Goal: Task Accomplishment & Management: Use online tool/utility

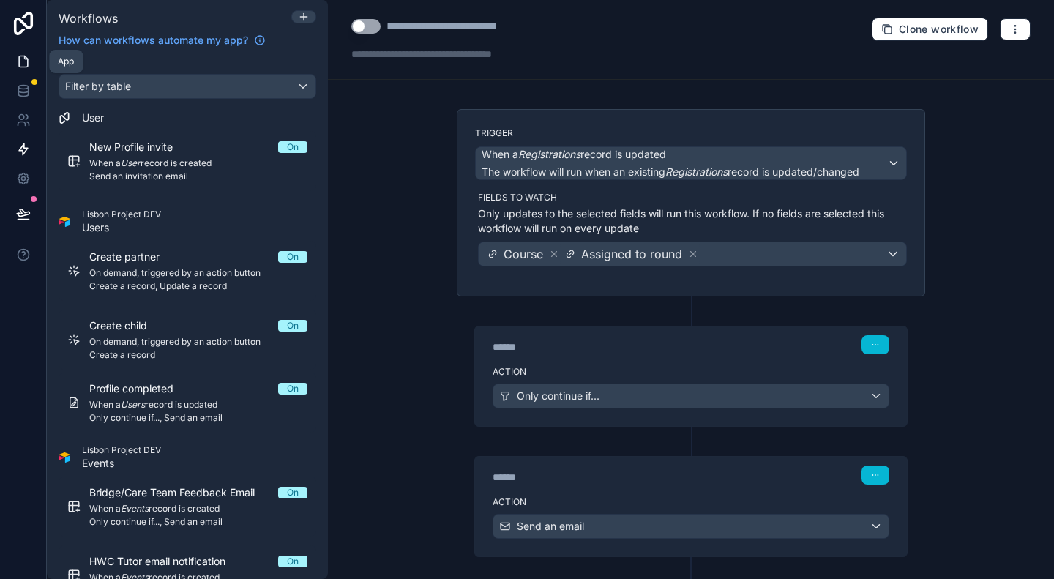
click at [16, 60] on icon at bounding box center [23, 61] width 15 height 15
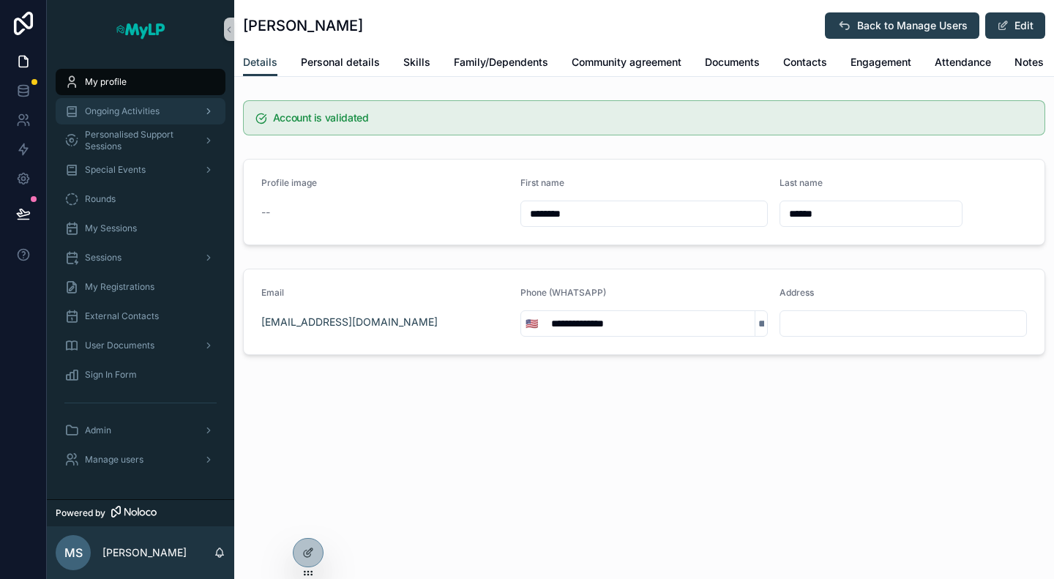
click at [126, 113] on span "Ongoing Activities" at bounding box center [122, 111] width 75 height 12
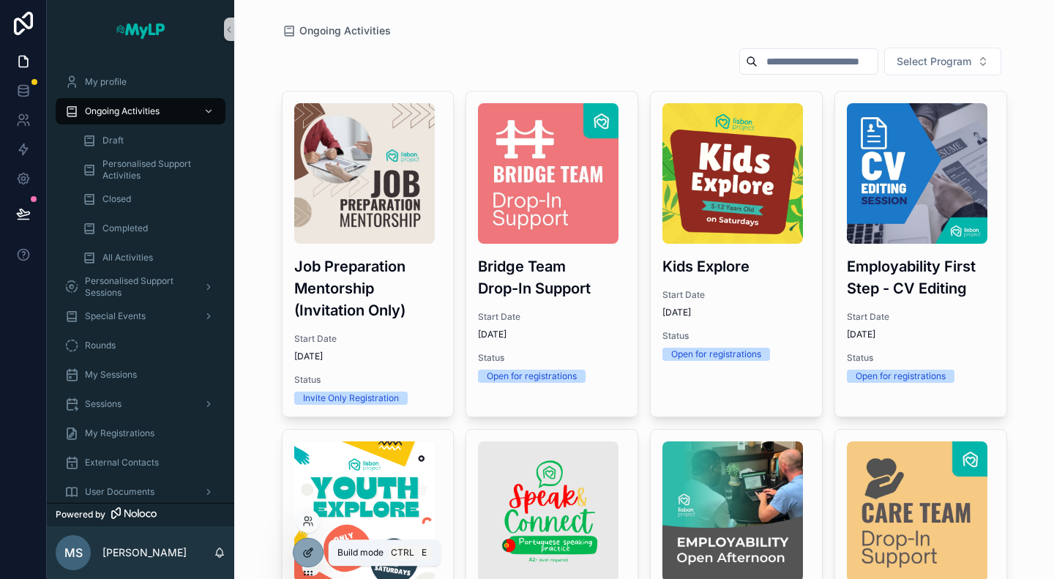
click at [313, 549] on icon at bounding box center [308, 553] width 12 height 12
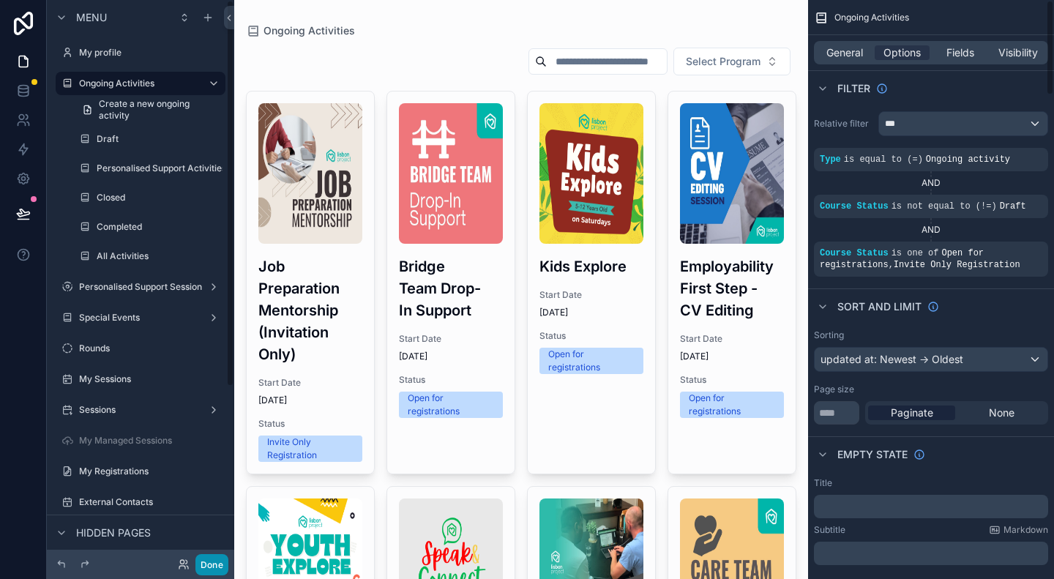
click at [218, 569] on button "Done" at bounding box center [211, 564] width 33 height 21
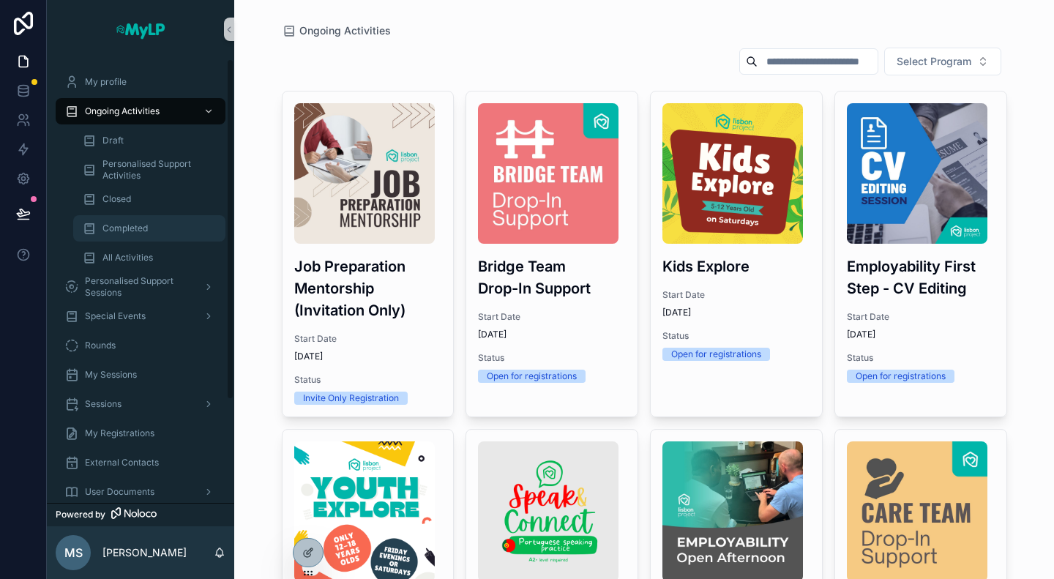
click at [127, 232] on span "Completed" at bounding box center [124, 229] width 45 height 12
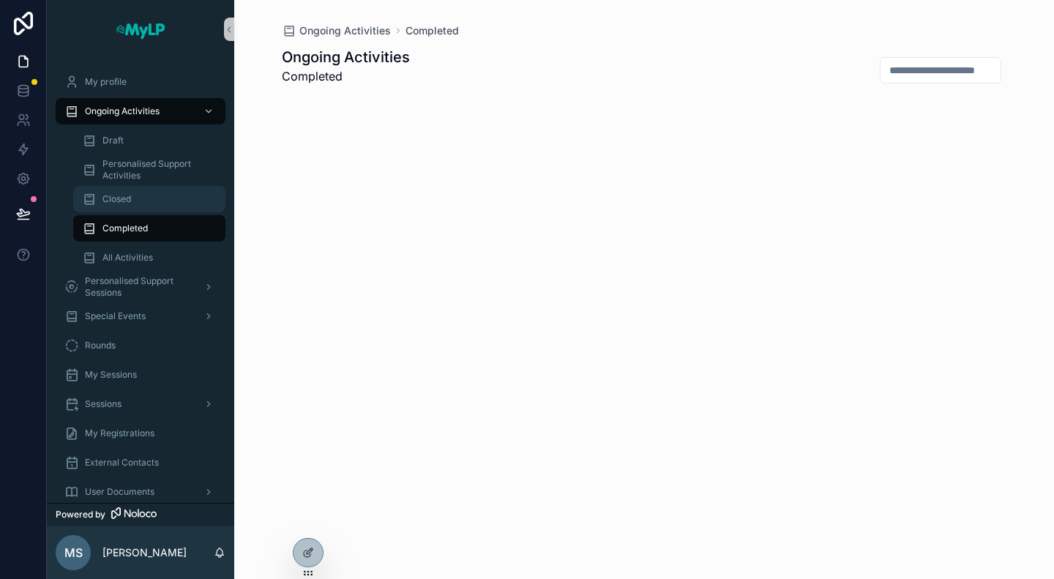
click at [133, 206] on div "Closed" at bounding box center [149, 198] width 135 height 23
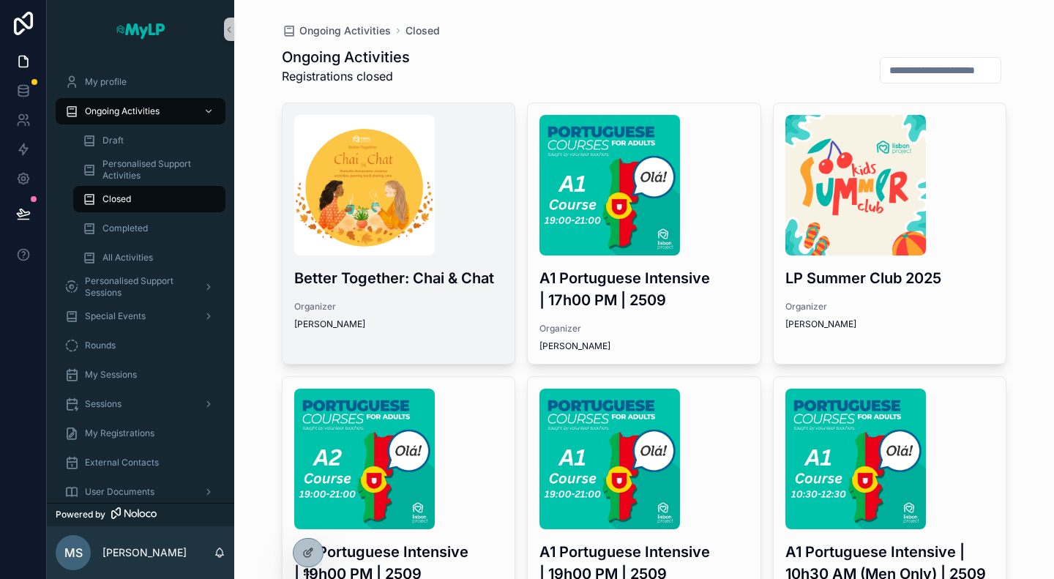
click at [451, 294] on div "Better Together: Chai & Chat Organizer [PERSON_NAME]" at bounding box center [399, 222] width 233 height 239
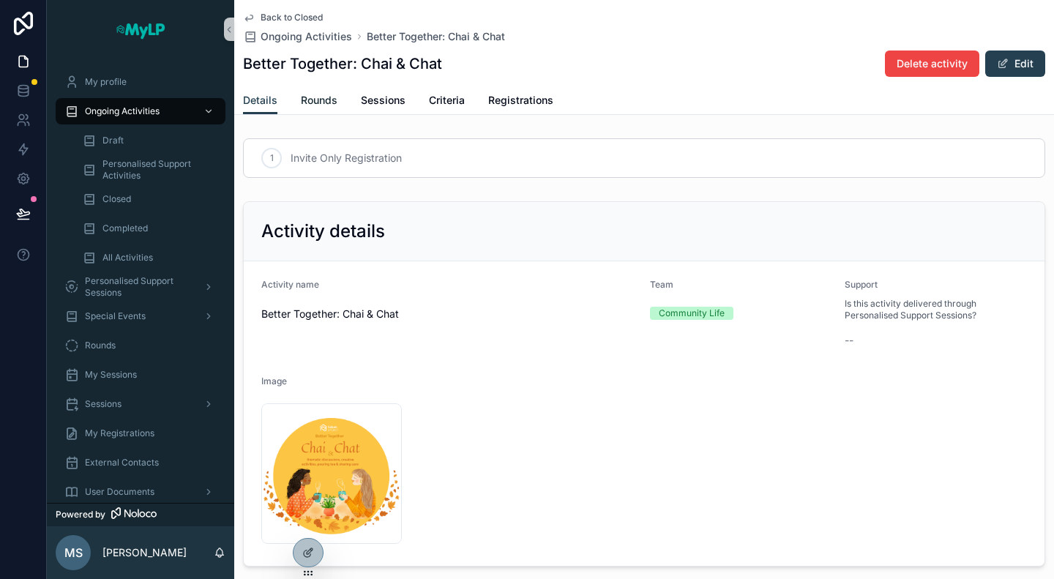
click at [318, 104] on span "Rounds" at bounding box center [319, 100] width 37 height 15
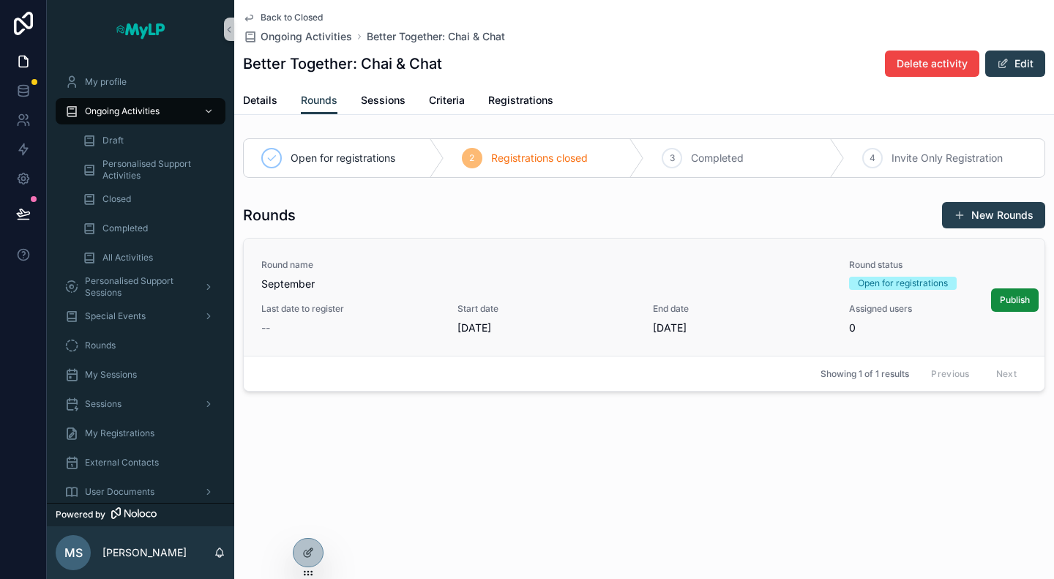
click at [275, 327] on div "--" at bounding box center [350, 328] width 179 height 15
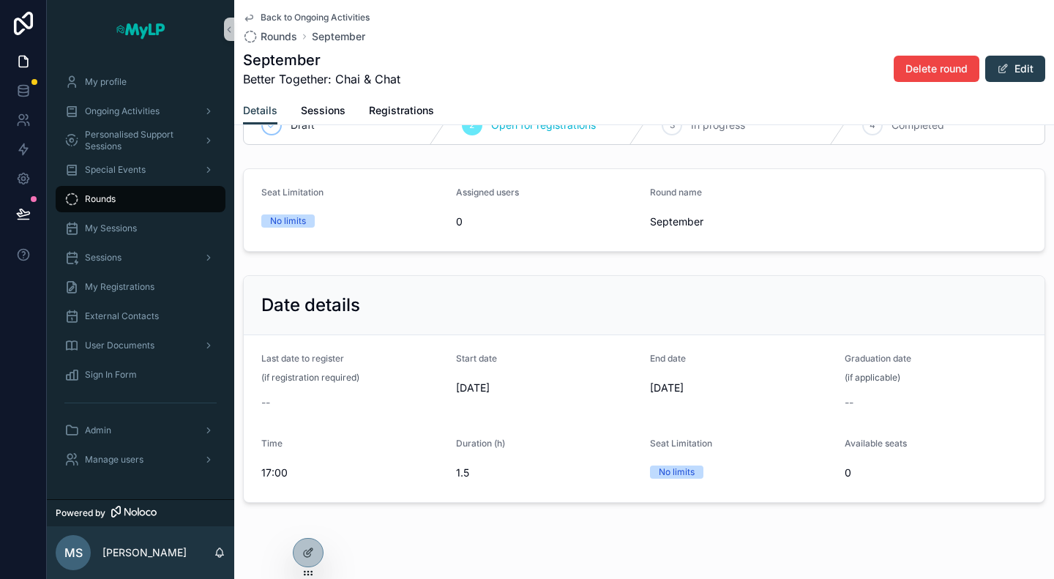
scroll to position [64, 0]
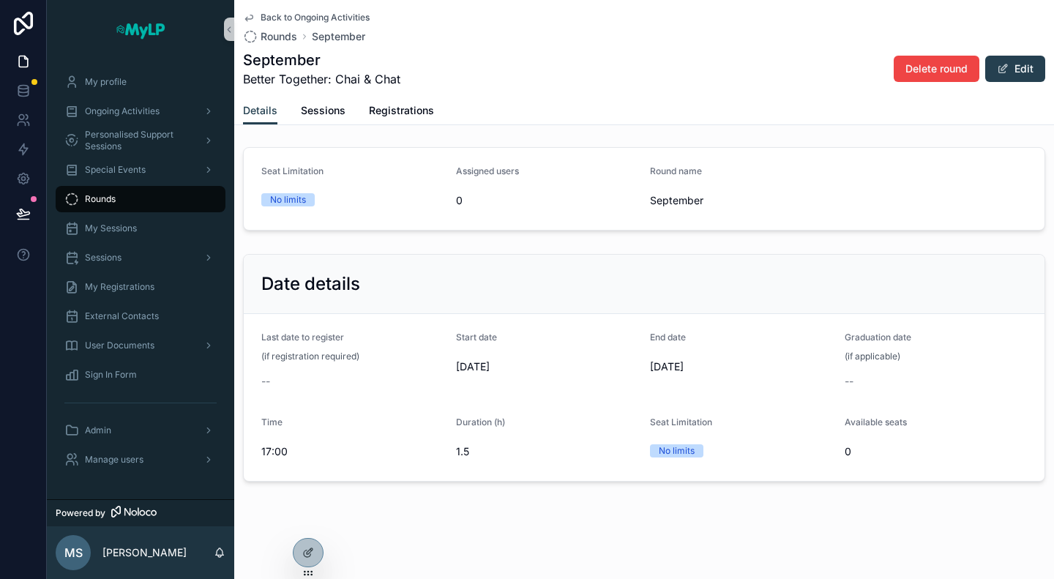
click at [269, 378] on span "--" at bounding box center [265, 381] width 9 height 15
click at [261, 378] on form "Last date to register (if registration required) -- Start date [DATE] End date …" at bounding box center [644, 397] width 801 height 167
click at [1000, 65] on button "Edit" at bounding box center [1015, 69] width 60 height 26
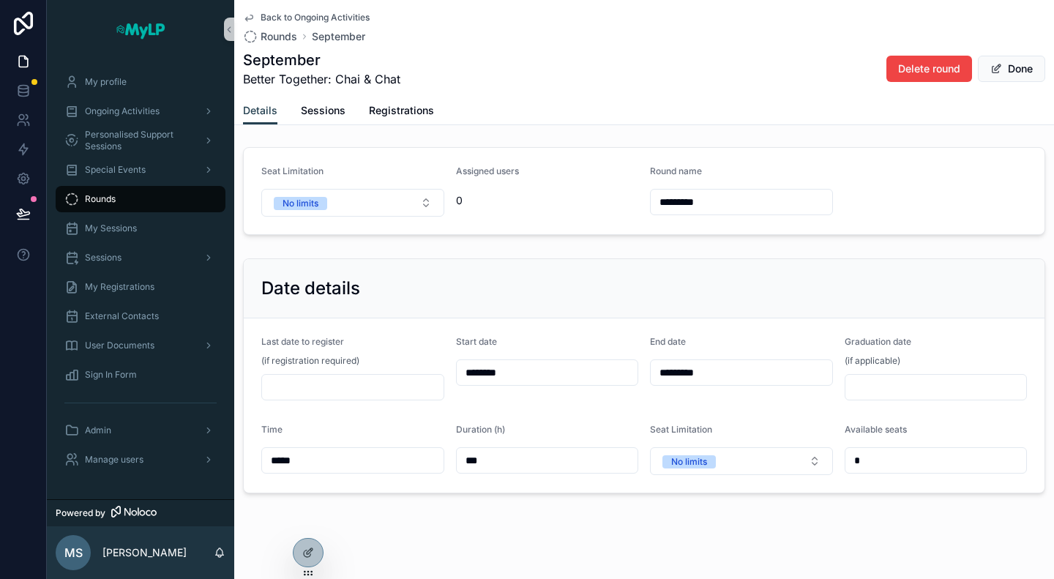
click at [326, 383] on input "scrollable content" at bounding box center [353, 387] width 182 height 20
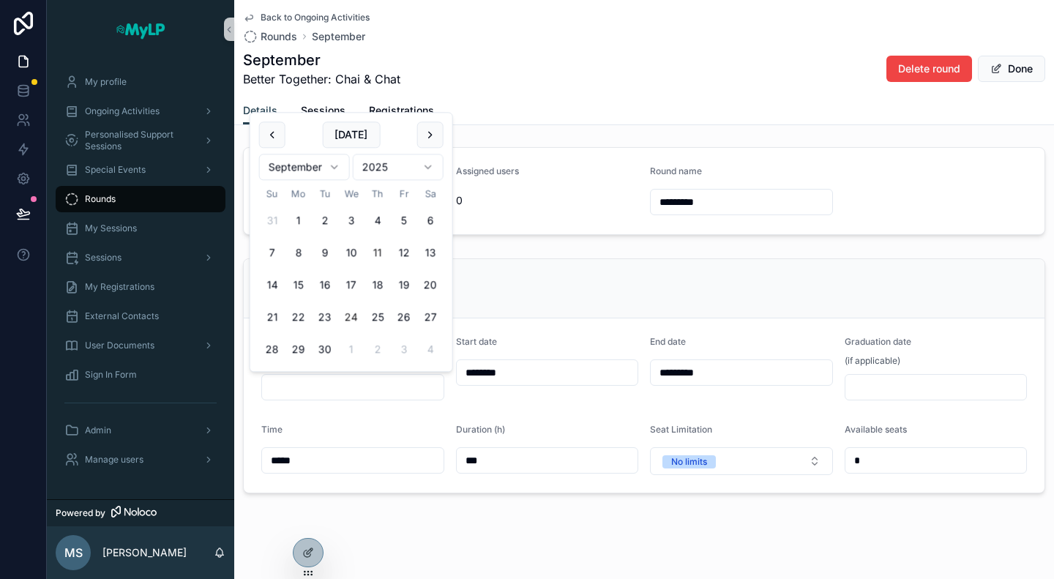
click at [359, 317] on button "24" at bounding box center [351, 318] width 26 height 26
type input "*********"
click at [437, 517] on li "Updating..." at bounding box center [527, 537] width 261 height 40
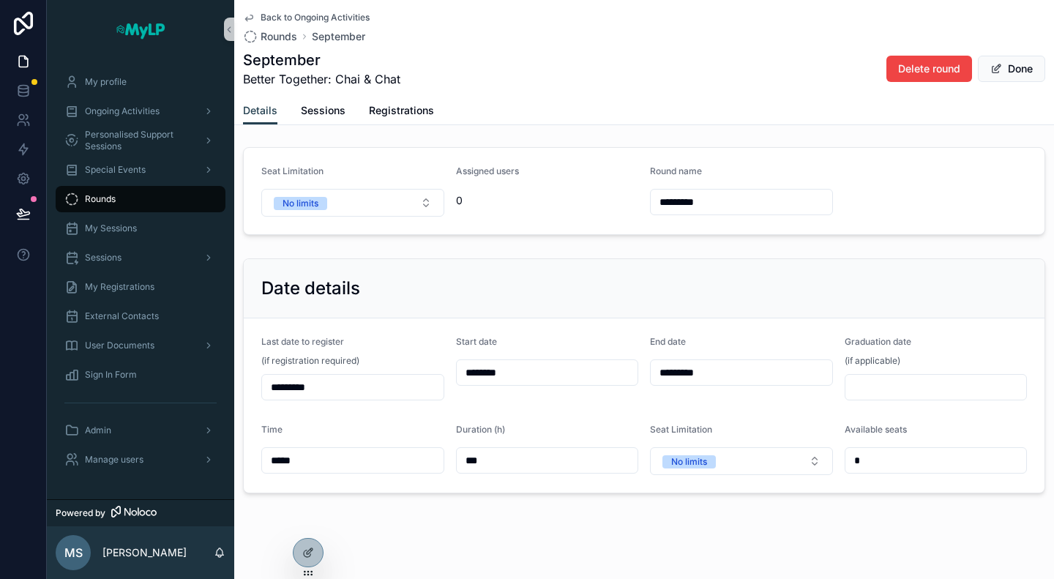
click at [274, 22] on span "Back to Ongoing Activities" at bounding box center [315, 18] width 109 height 12
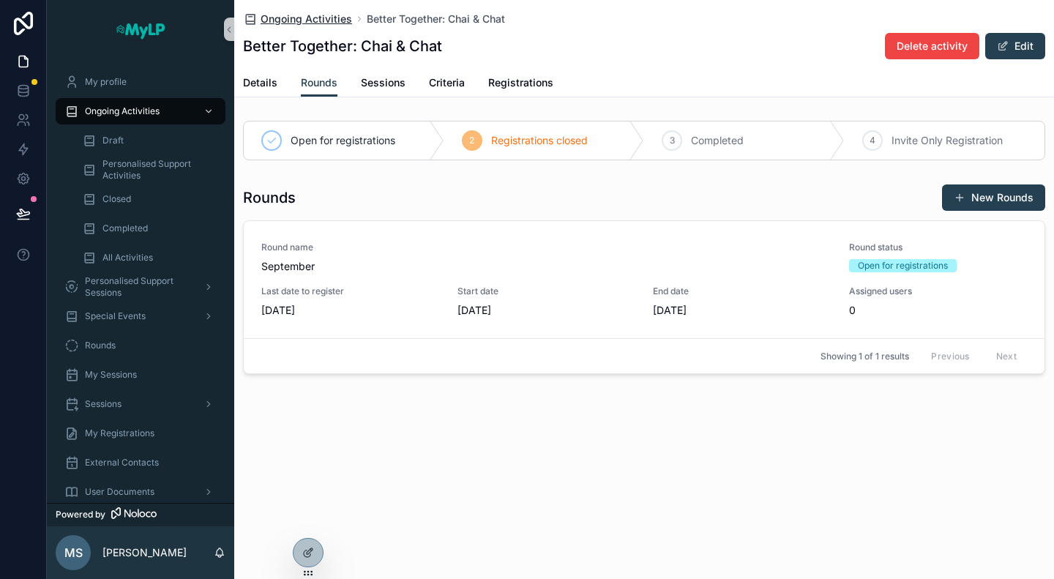
click at [276, 23] on span "Ongoing Activities" at bounding box center [307, 19] width 92 height 15
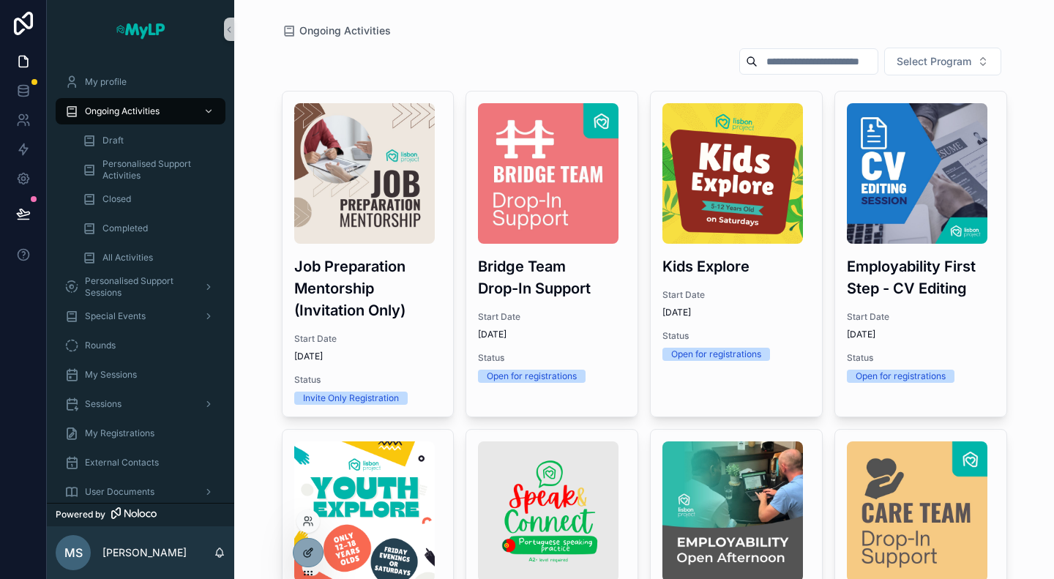
click at [312, 553] on icon at bounding box center [308, 553] width 12 height 12
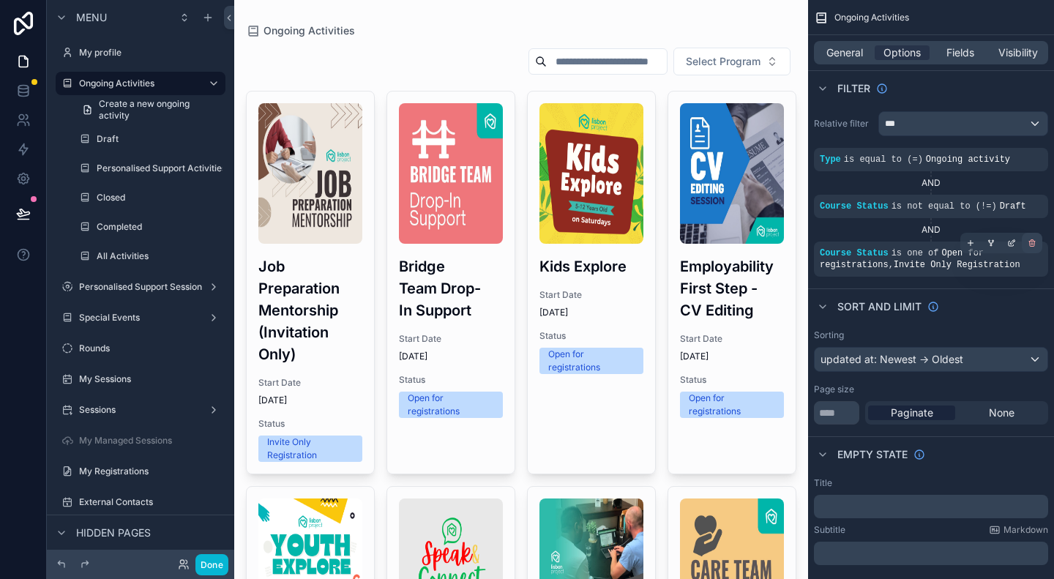
click at [1031, 243] on icon "scrollable content" at bounding box center [1032, 243] width 9 height 9
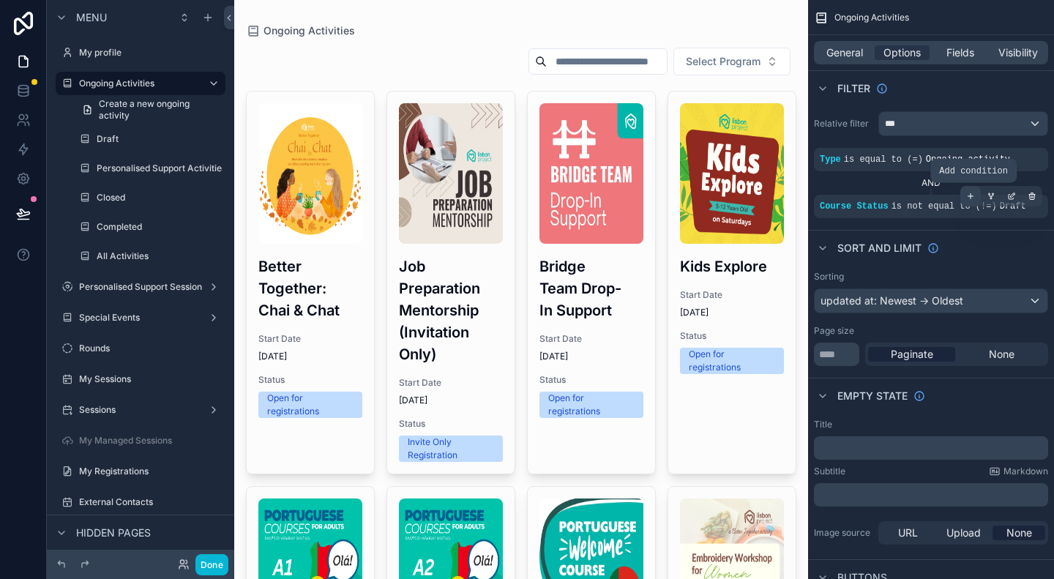
click at [968, 195] on icon "scrollable content" at bounding box center [970, 196] width 9 height 9
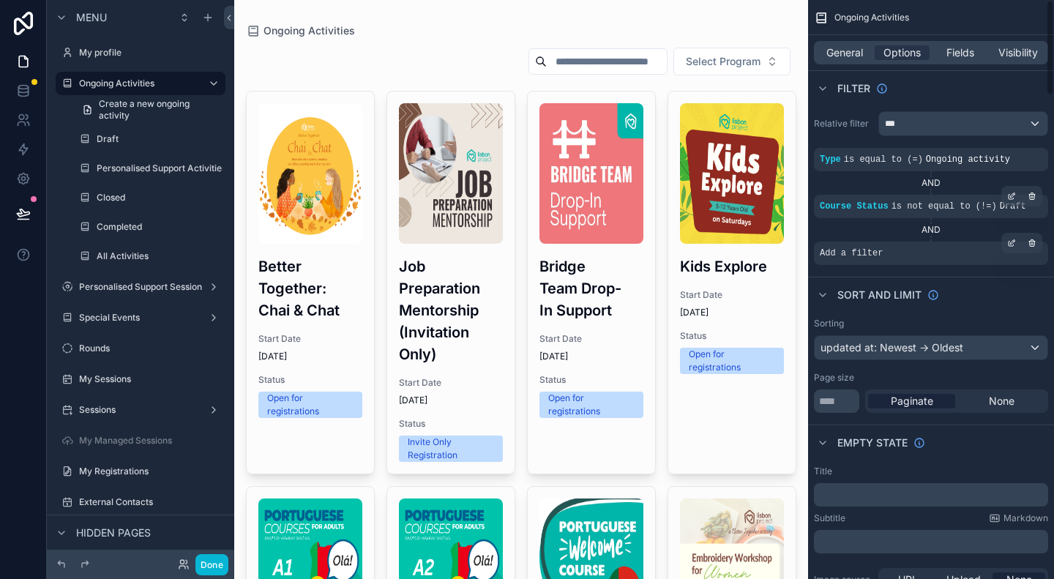
click at [864, 249] on span "Add a filter" at bounding box center [851, 253] width 63 height 12
click at [1008, 245] on icon "scrollable content" at bounding box center [1011, 243] width 9 height 9
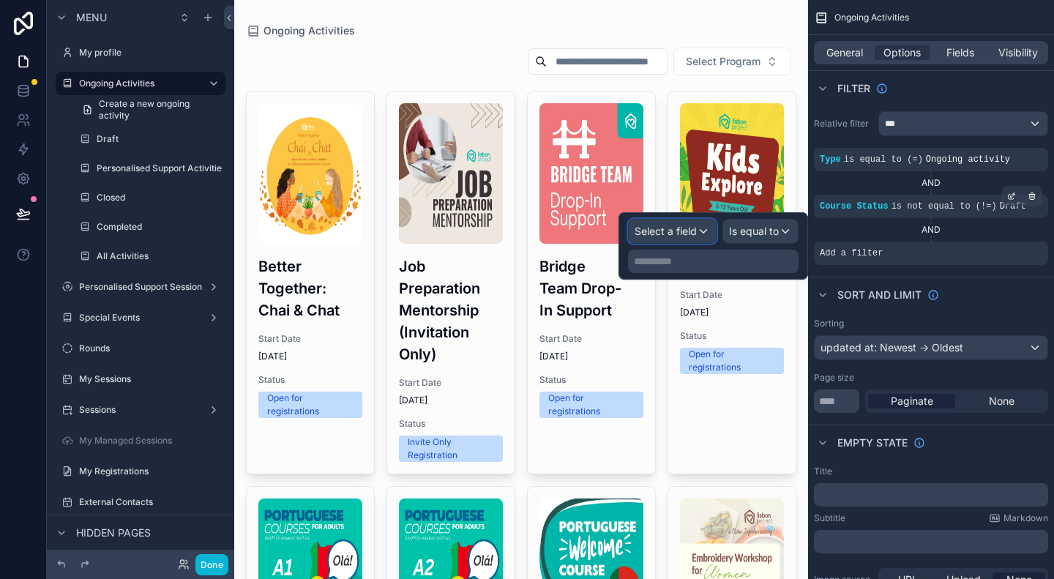
click at [687, 231] on span "Select a field" at bounding box center [666, 231] width 62 height 12
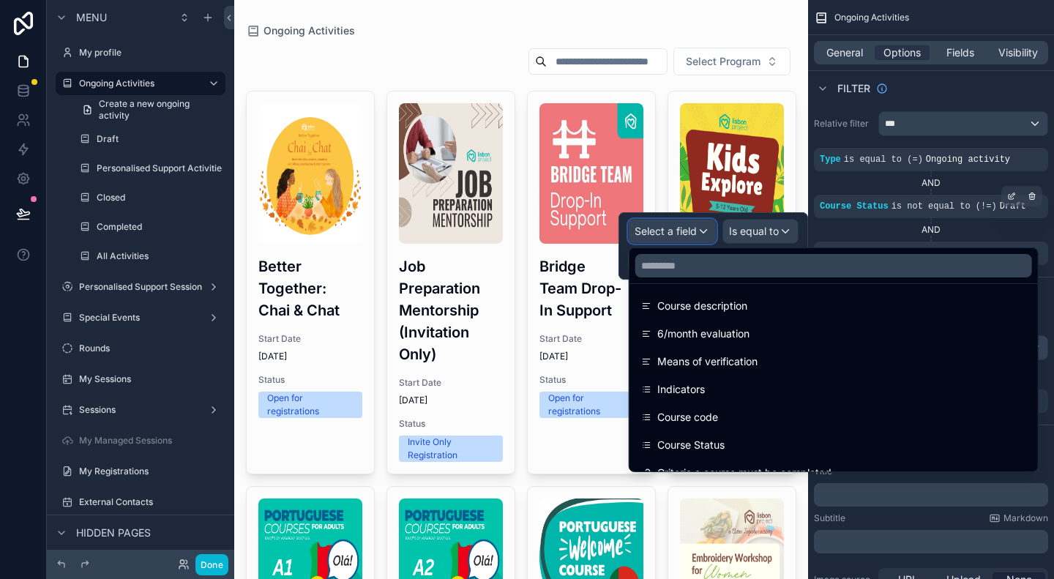
scroll to position [220, 0]
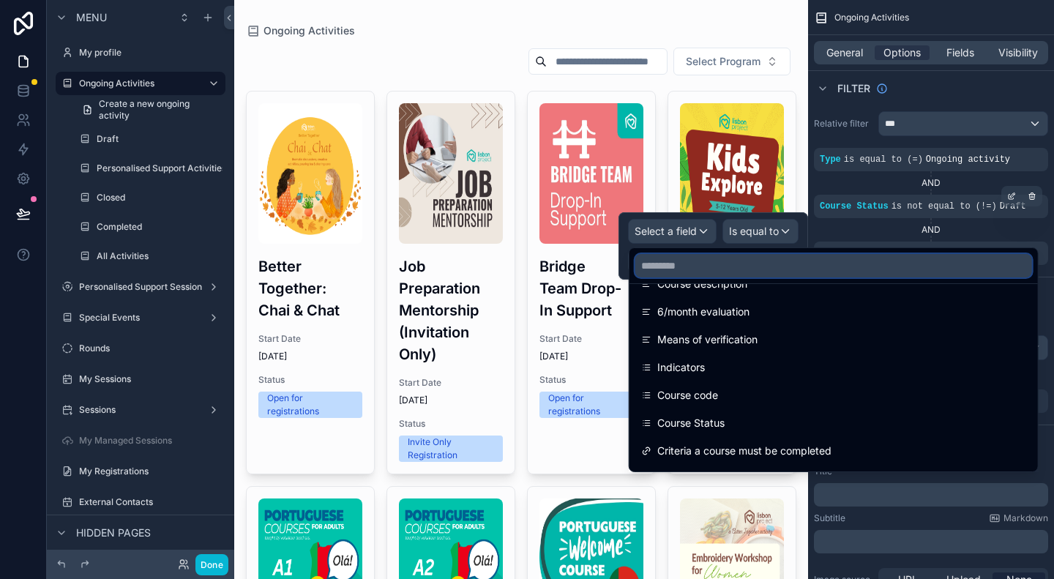
click at [734, 266] on input "text" at bounding box center [833, 265] width 397 height 23
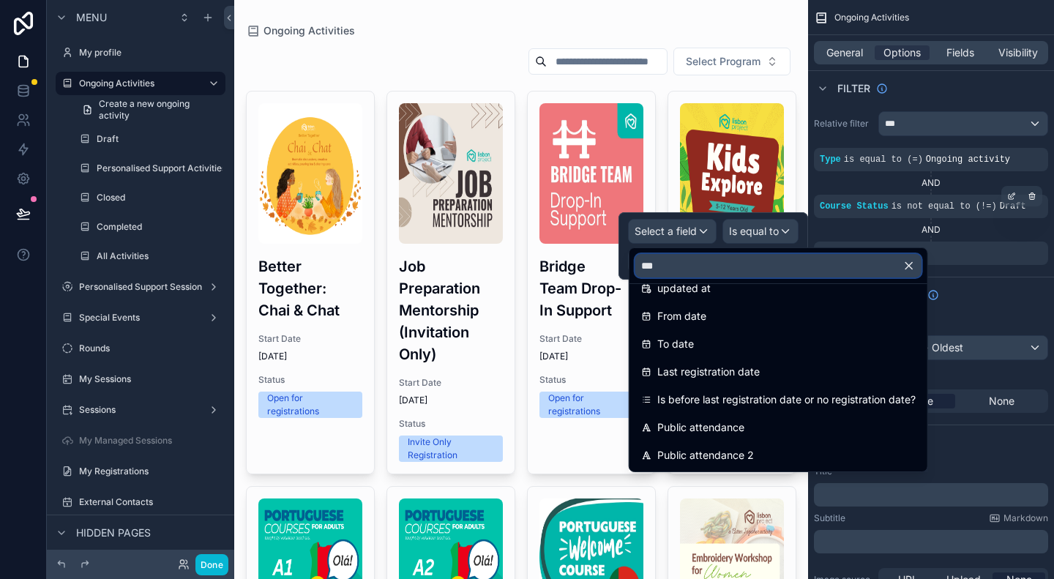
scroll to position [0, 0]
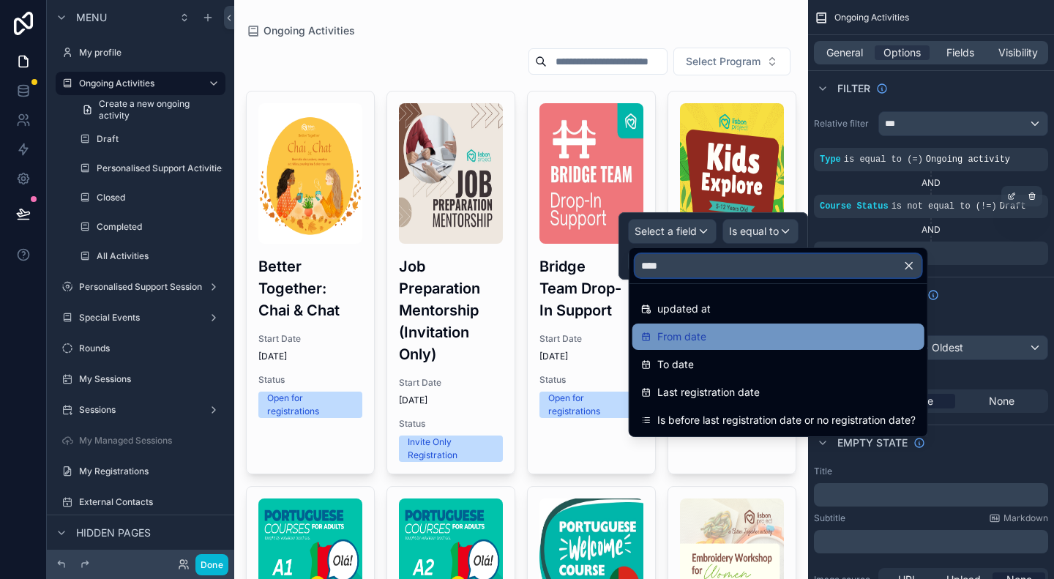
type input "****"
click at [722, 335] on div "From date" at bounding box center [778, 337] width 275 height 18
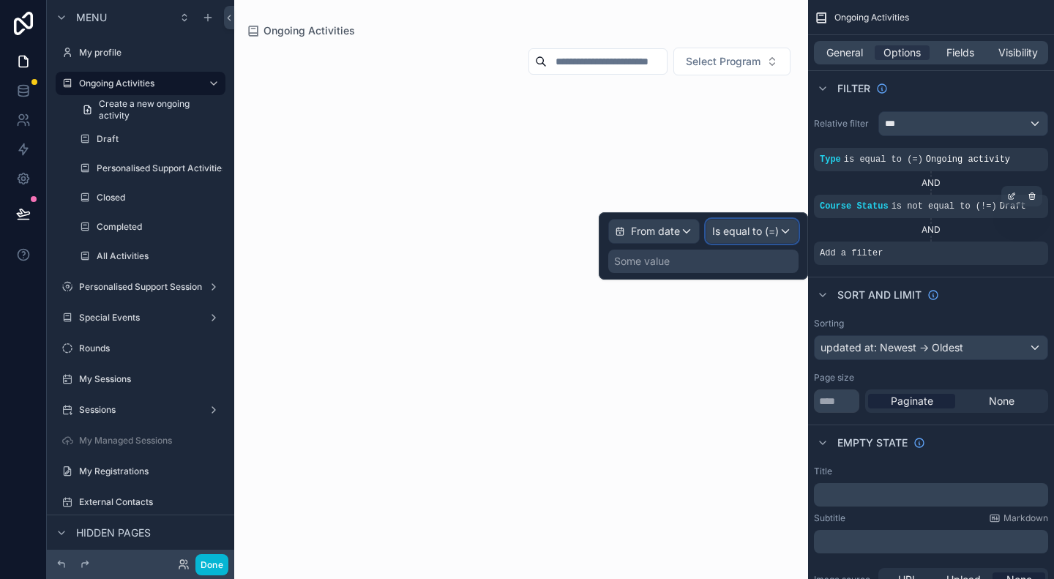
click at [767, 232] on span "Is equal to (=)" at bounding box center [745, 231] width 67 height 15
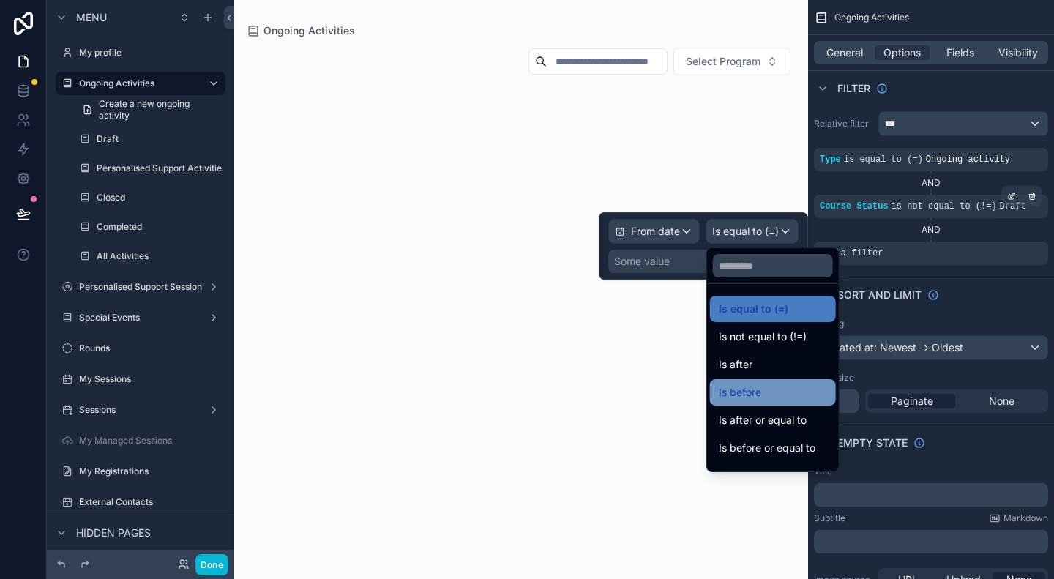
click at [764, 391] on div "Is before" at bounding box center [773, 393] width 108 height 18
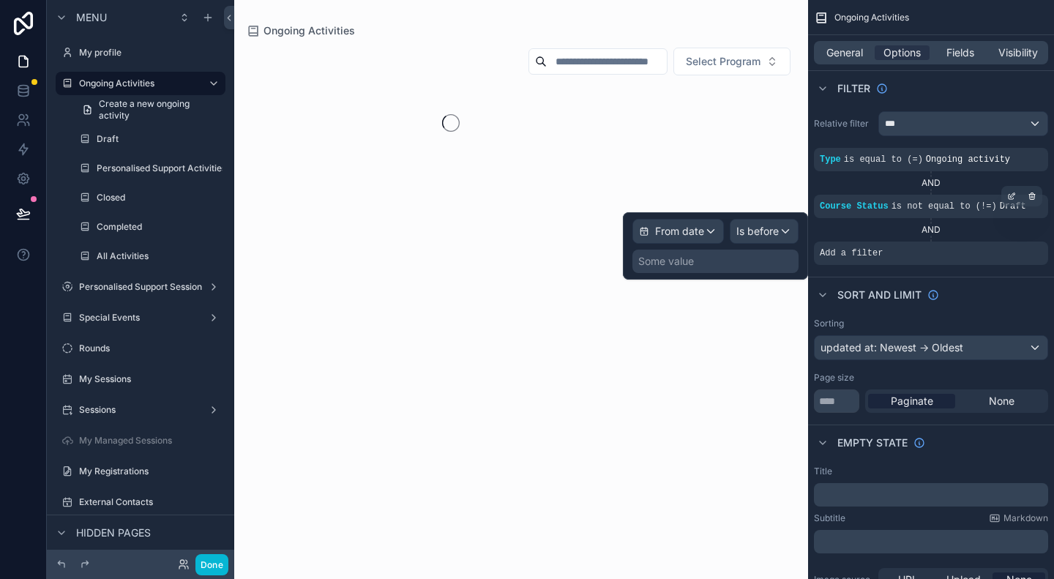
click at [764, 259] on div "Some value" at bounding box center [716, 261] width 166 height 23
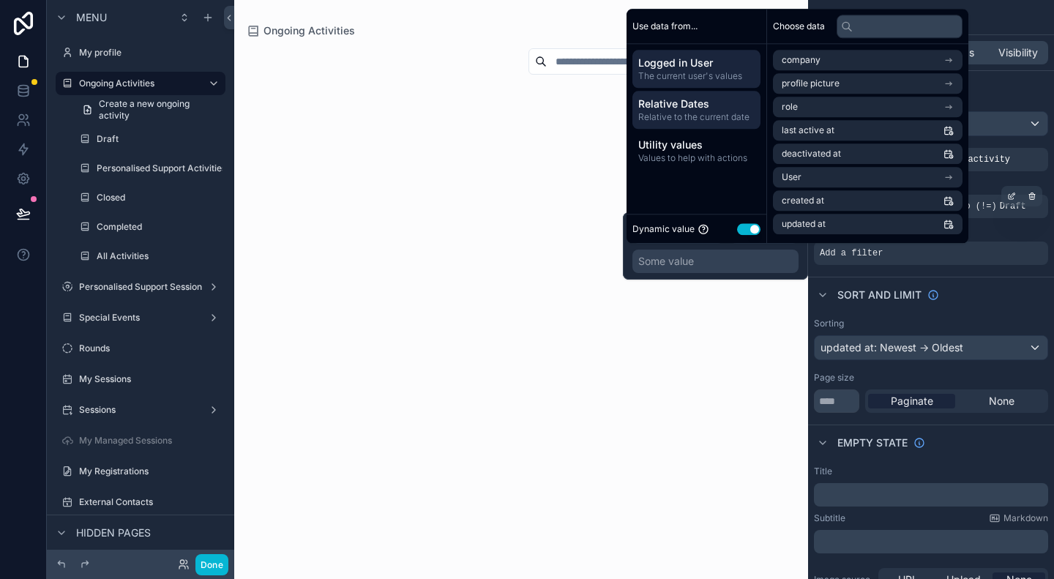
click at [689, 111] on span "Relative Dates" at bounding box center [696, 104] width 116 height 15
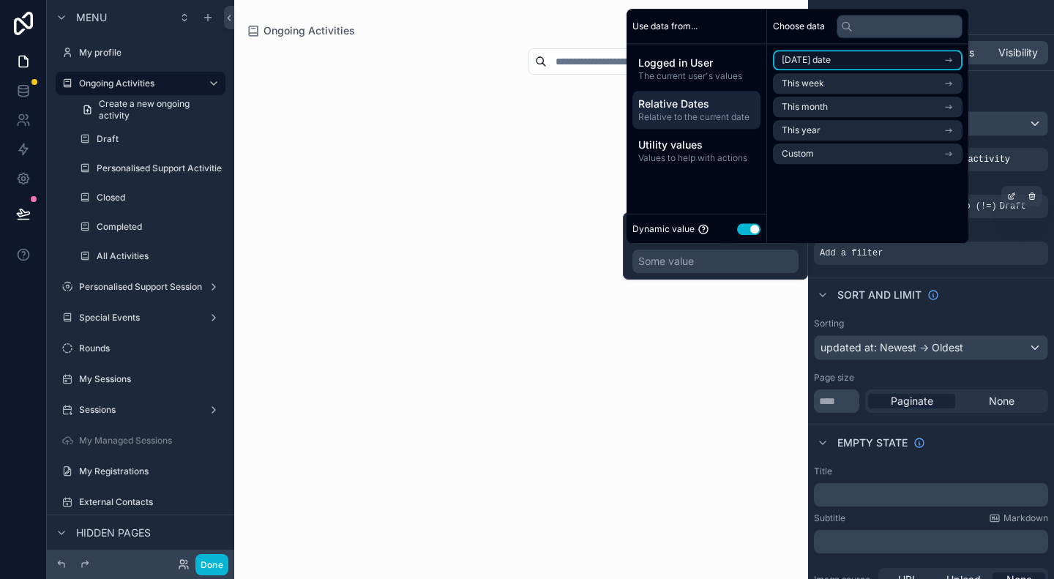
click at [890, 55] on li "[DATE] date" at bounding box center [868, 60] width 190 height 20
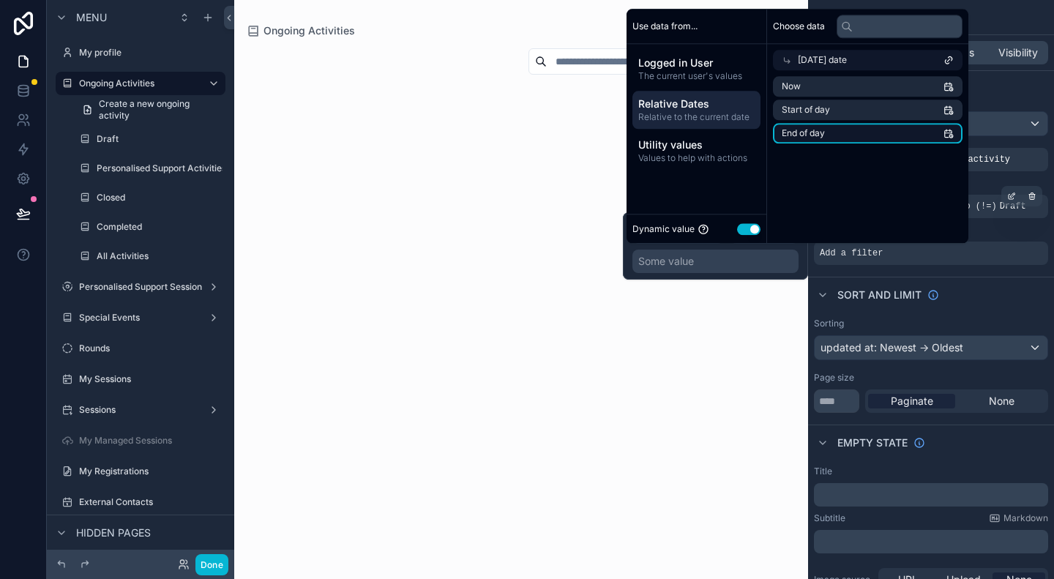
click at [890, 133] on li "End of day" at bounding box center [868, 133] width 190 height 20
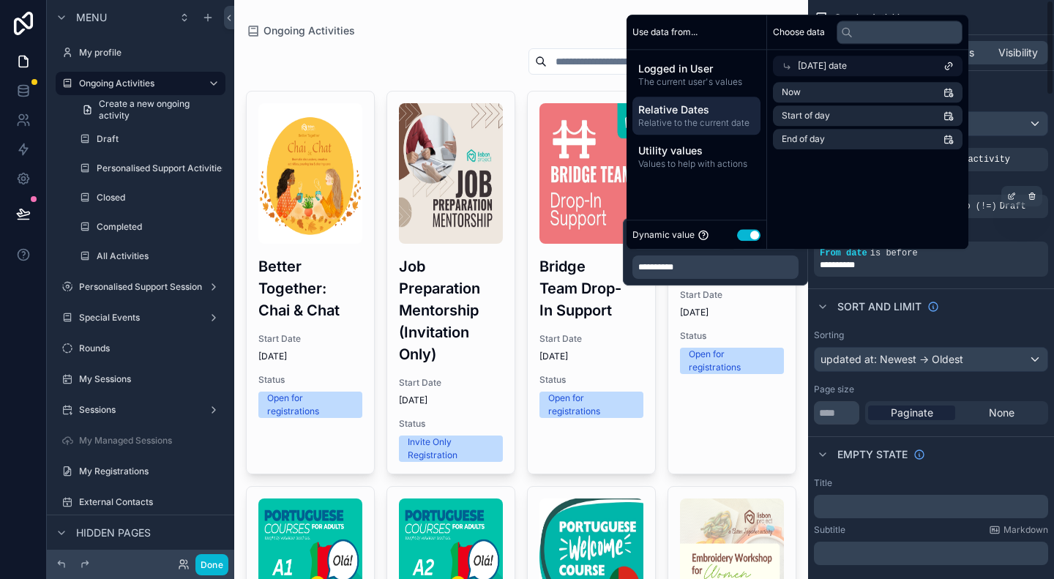
click at [1013, 317] on div "Sort And Limit" at bounding box center [931, 305] width 246 height 35
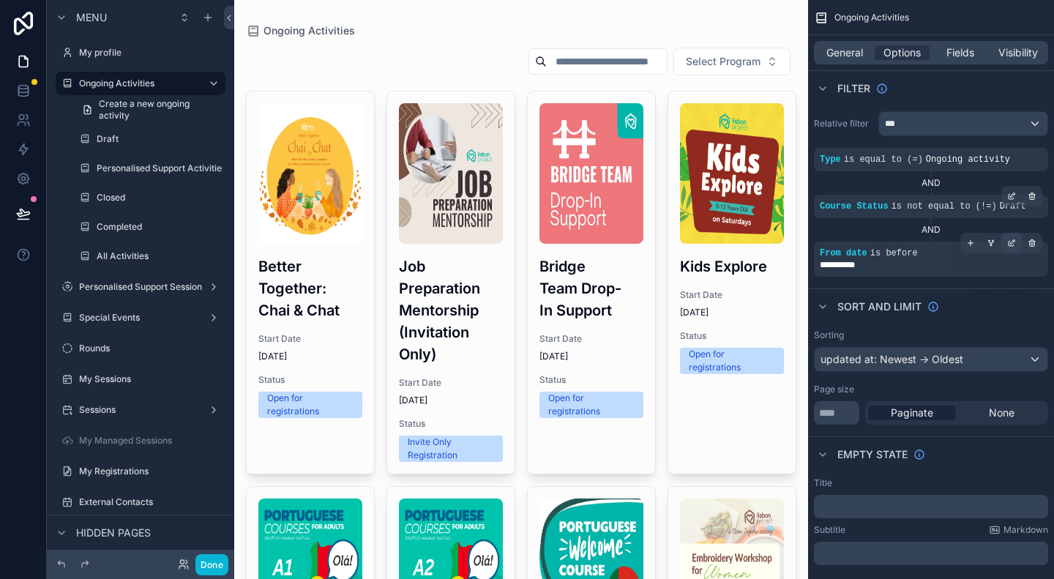
click at [1011, 245] on icon "scrollable content" at bounding box center [1011, 243] width 9 height 9
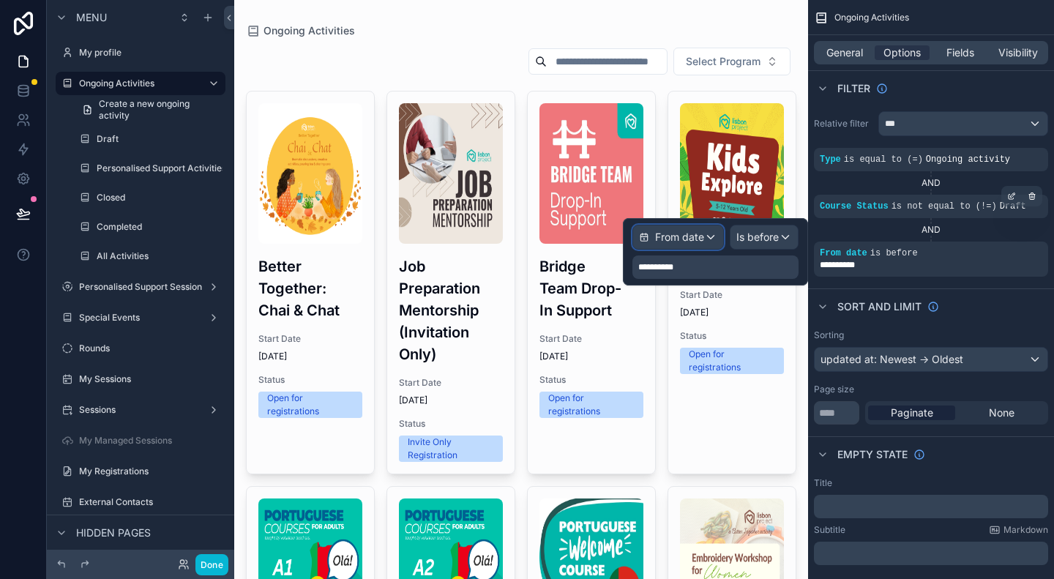
click at [682, 238] on span "From date" at bounding box center [679, 237] width 49 height 15
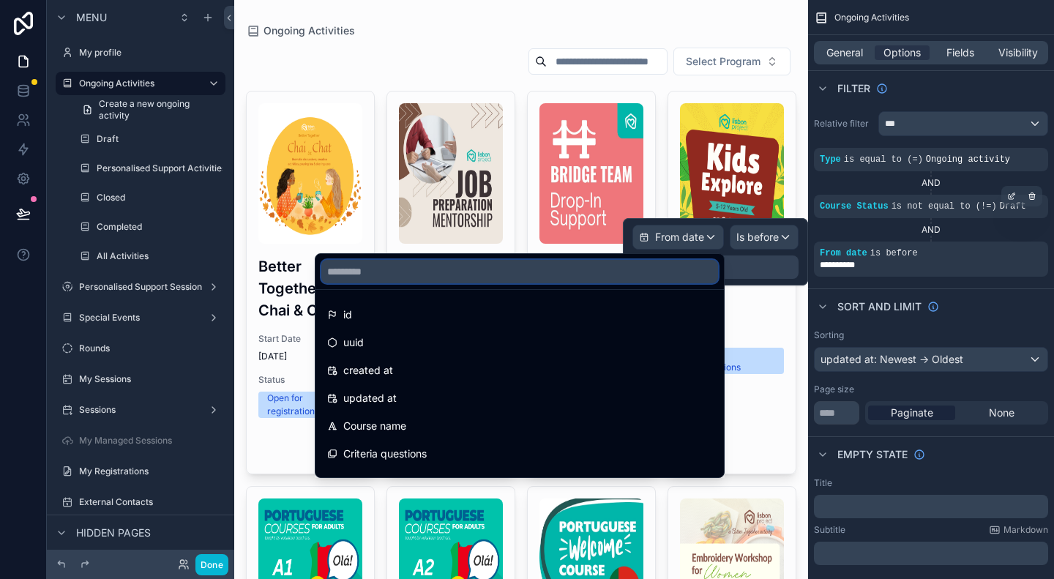
click at [606, 272] on input "text" at bounding box center [519, 271] width 397 height 23
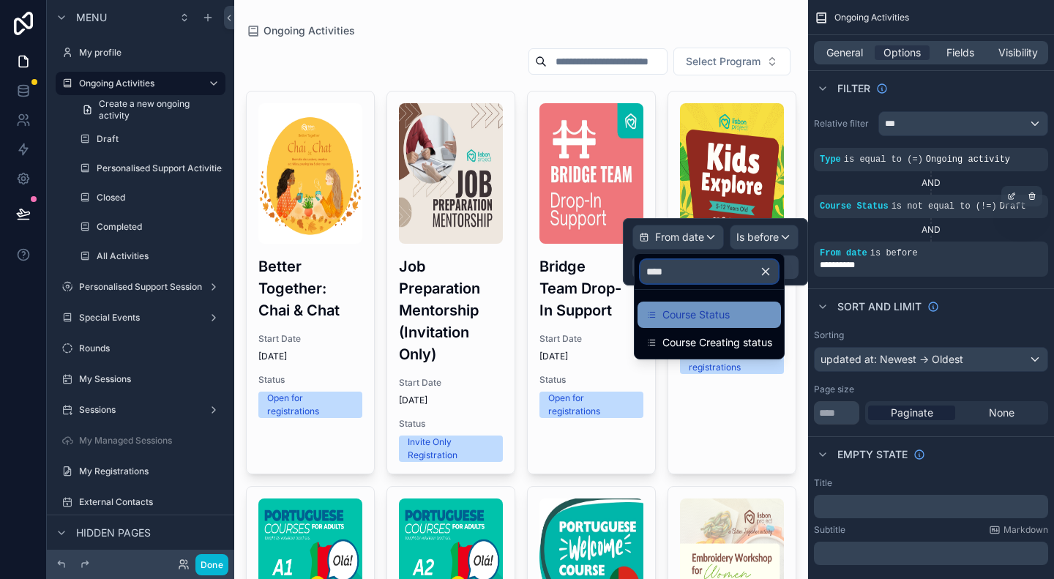
type input "****"
click at [696, 315] on span "Course Status" at bounding box center [696, 315] width 67 height 18
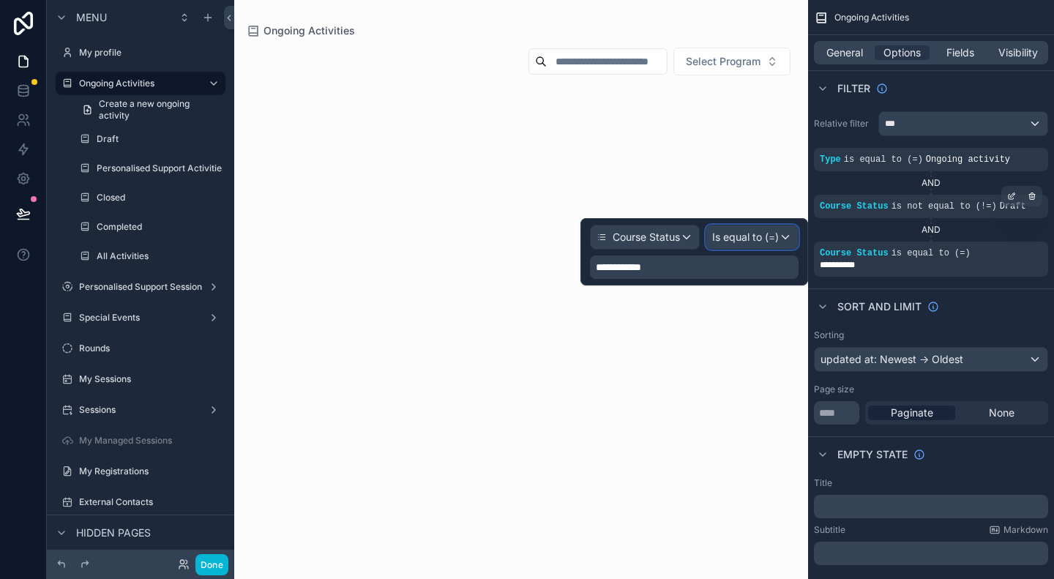
click at [736, 239] on span "Is equal to (=)" at bounding box center [745, 237] width 67 height 15
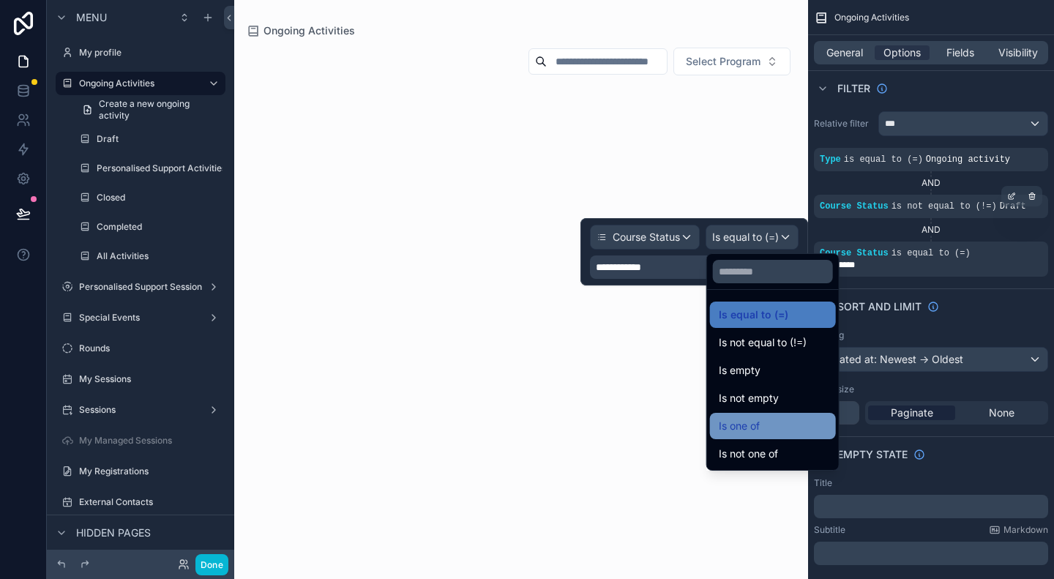
click at [758, 421] on span "Is one of" at bounding box center [739, 426] width 41 height 18
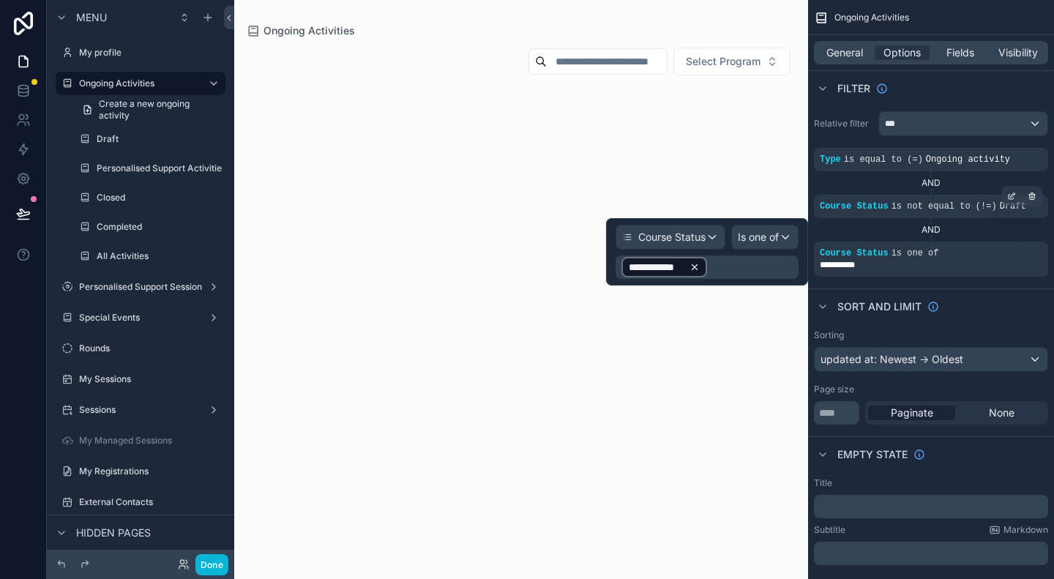
click at [696, 269] on icon at bounding box center [695, 267] width 10 height 10
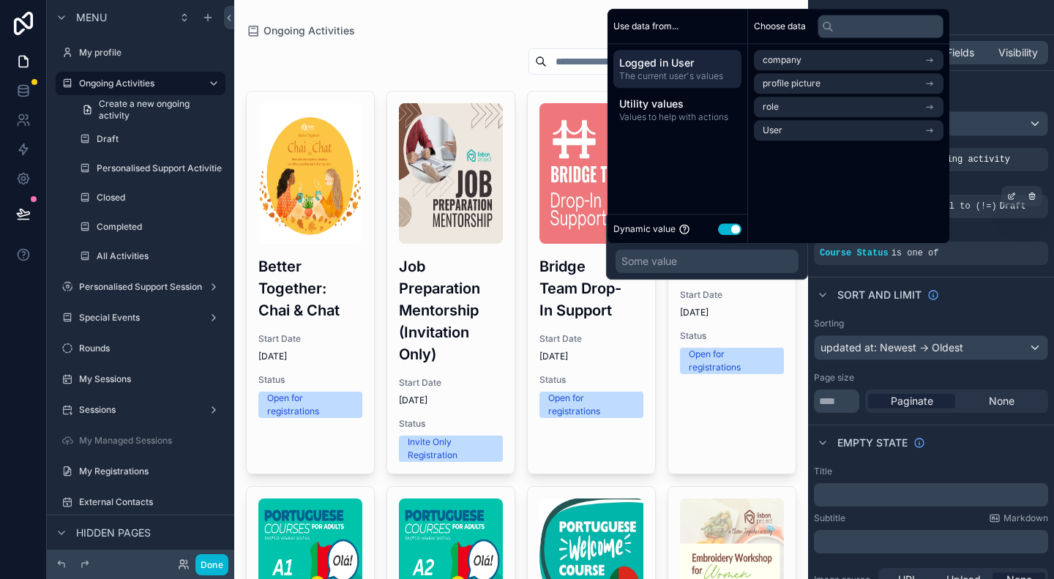
click at [726, 266] on div "Some value" at bounding box center [707, 261] width 183 height 23
click at [735, 236] on div "Dynamic value Use setting" at bounding box center [678, 228] width 128 height 17
click at [735, 234] on button "Use setting" at bounding box center [729, 229] width 23 height 12
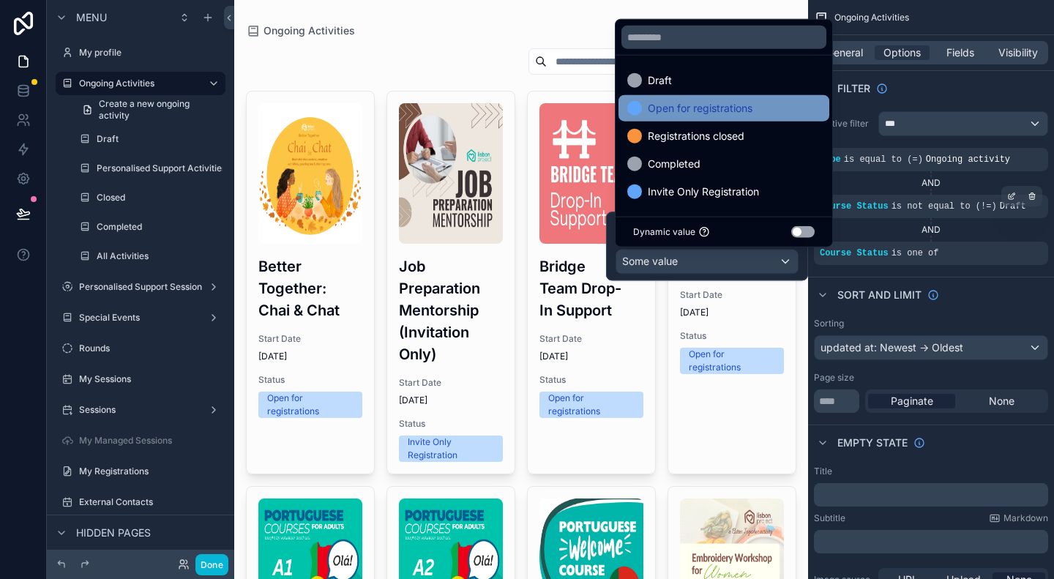
click at [684, 109] on span "Open for registrations" at bounding box center [700, 109] width 105 height 18
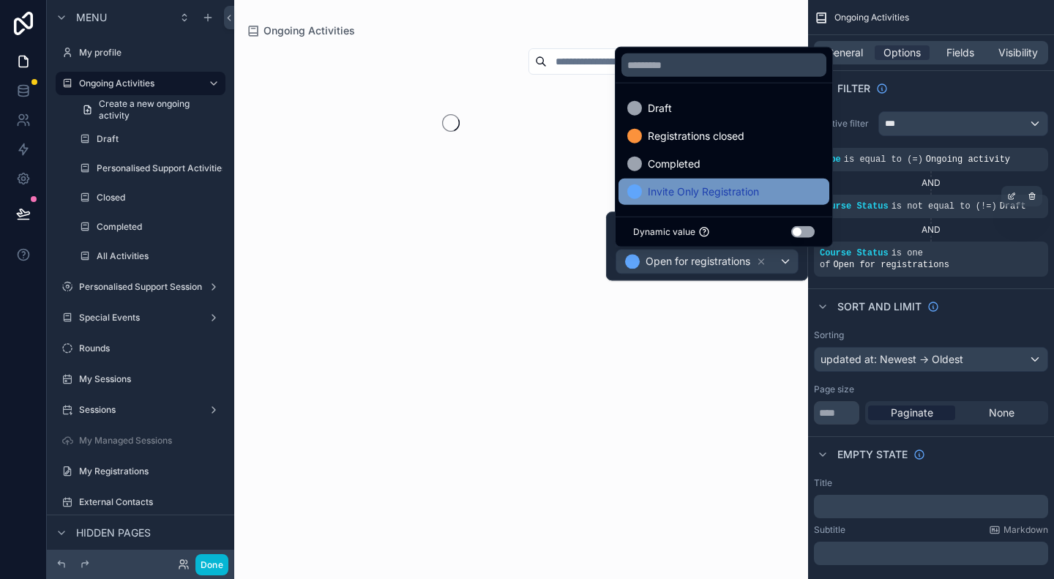
click at [712, 191] on span "Invite Only Registration" at bounding box center [703, 192] width 111 height 18
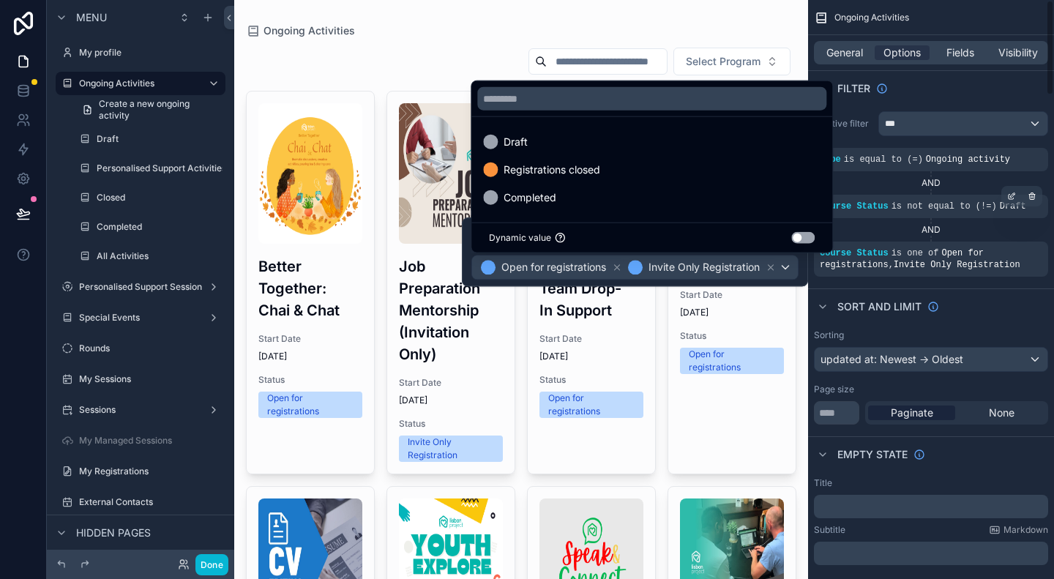
click at [996, 304] on div "Sort And Limit" at bounding box center [931, 305] width 246 height 35
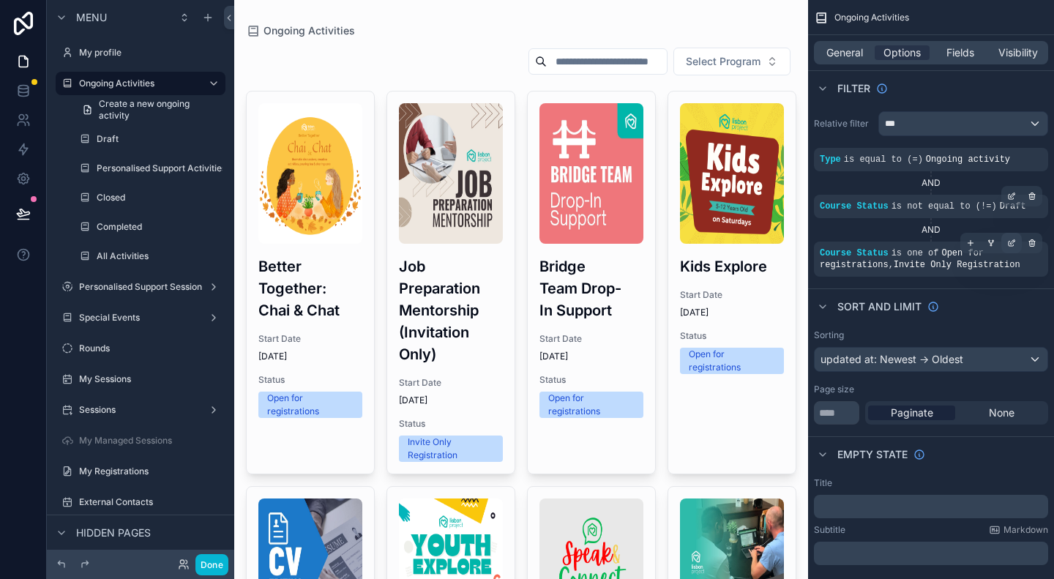
click at [1011, 244] on icon "scrollable content" at bounding box center [1013, 241] width 4 height 4
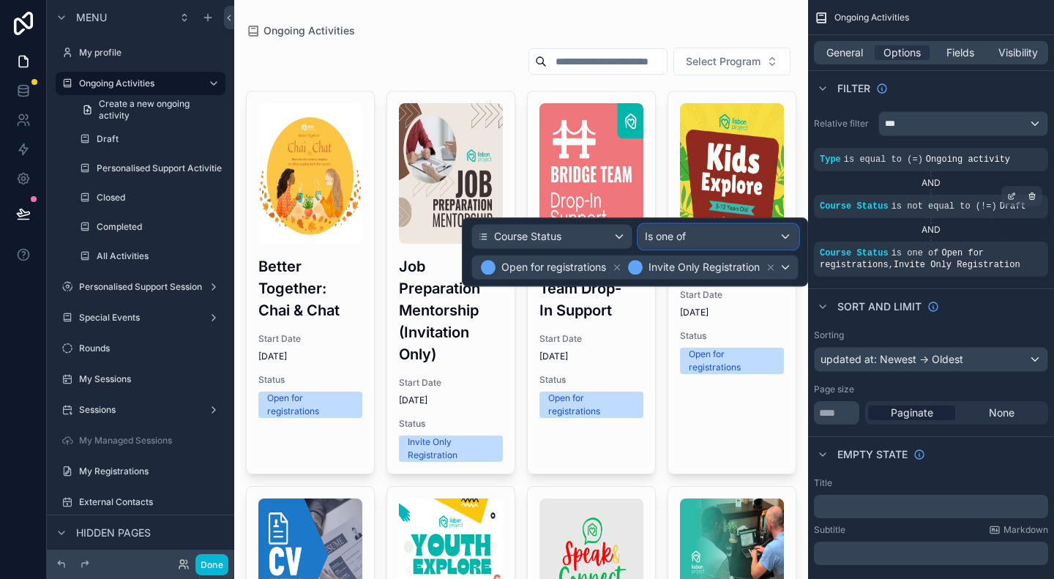
click at [789, 238] on div "Is one of" at bounding box center [719, 236] width 160 height 23
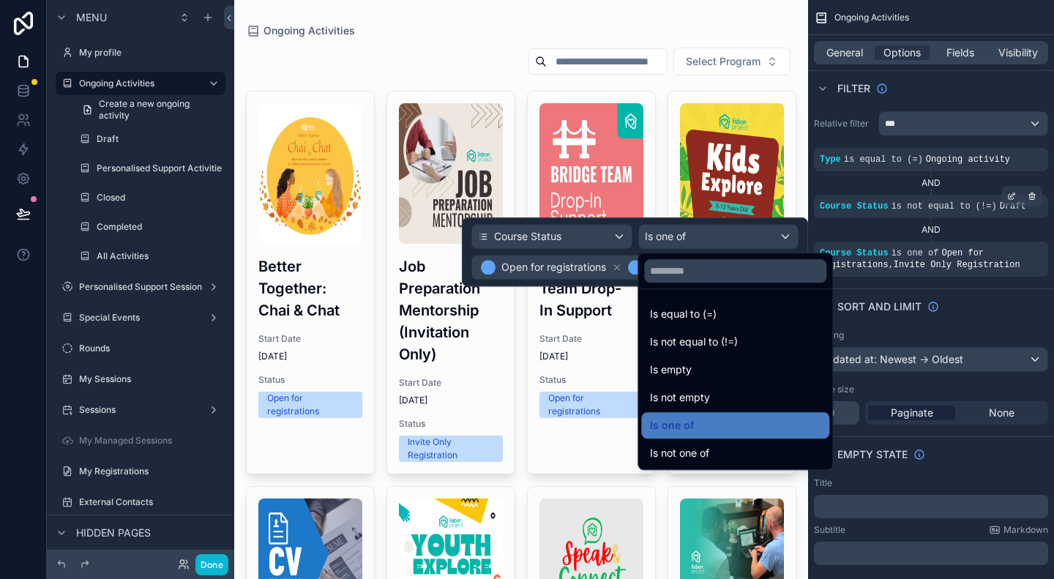
click at [789, 238] on div at bounding box center [635, 251] width 346 height 69
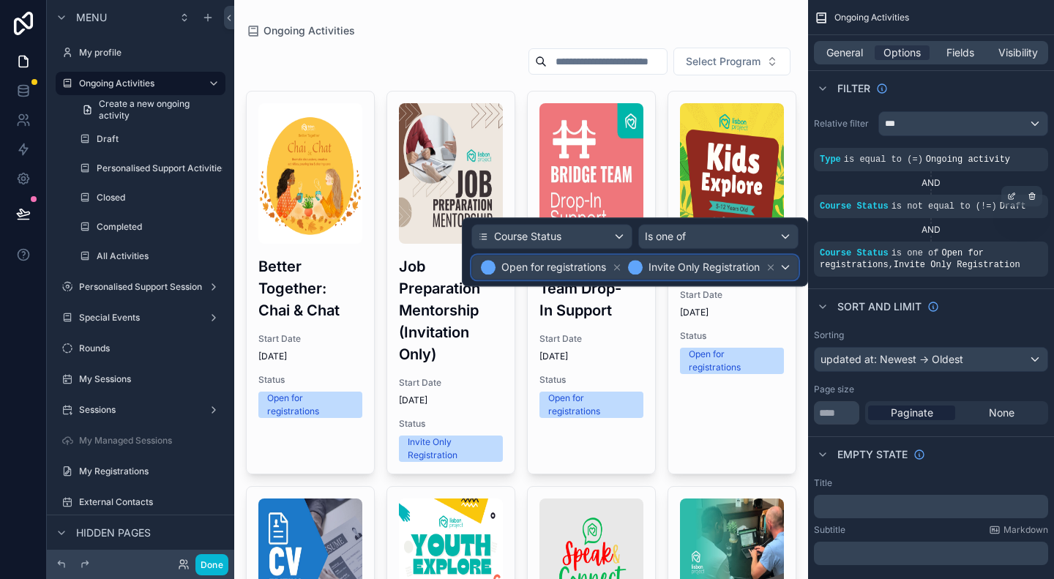
click at [789, 266] on div "Open for registrations Invite Only Registration" at bounding box center [635, 267] width 326 height 23
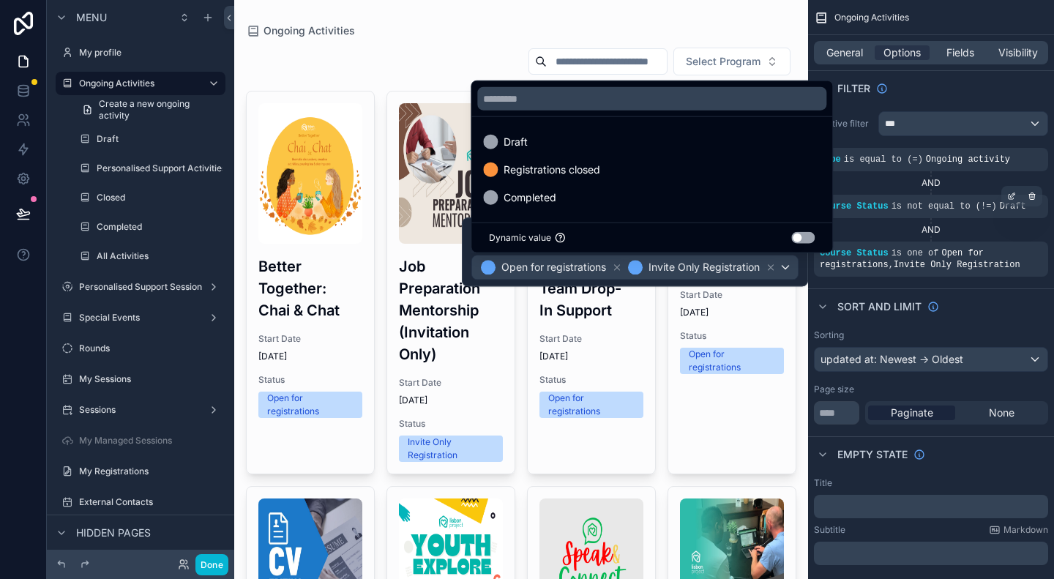
click at [772, 267] on div at bounding box center [635, 251] width 346 height 69
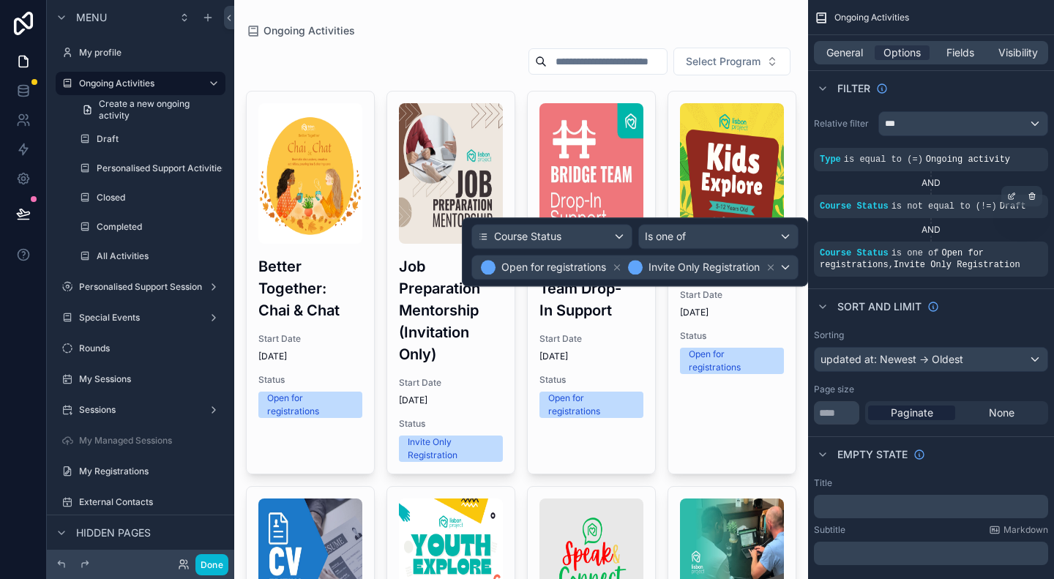
click at [772, 267] on icon at bounding box center [771, 267] width 10 height 10
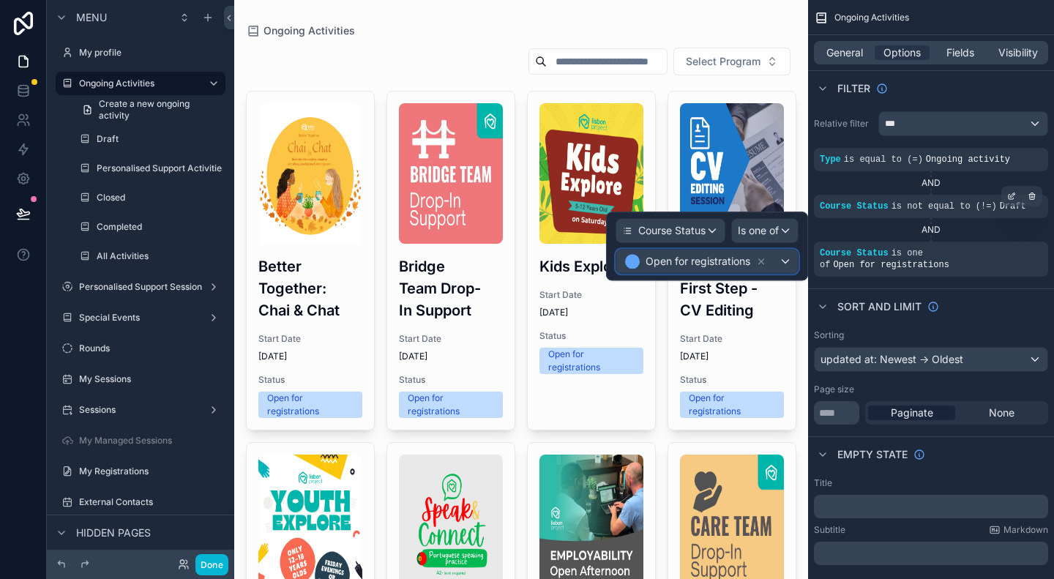
click at [786, 262] on div "Open for registrations" at bounding box center [707, 261] width 182 height 23
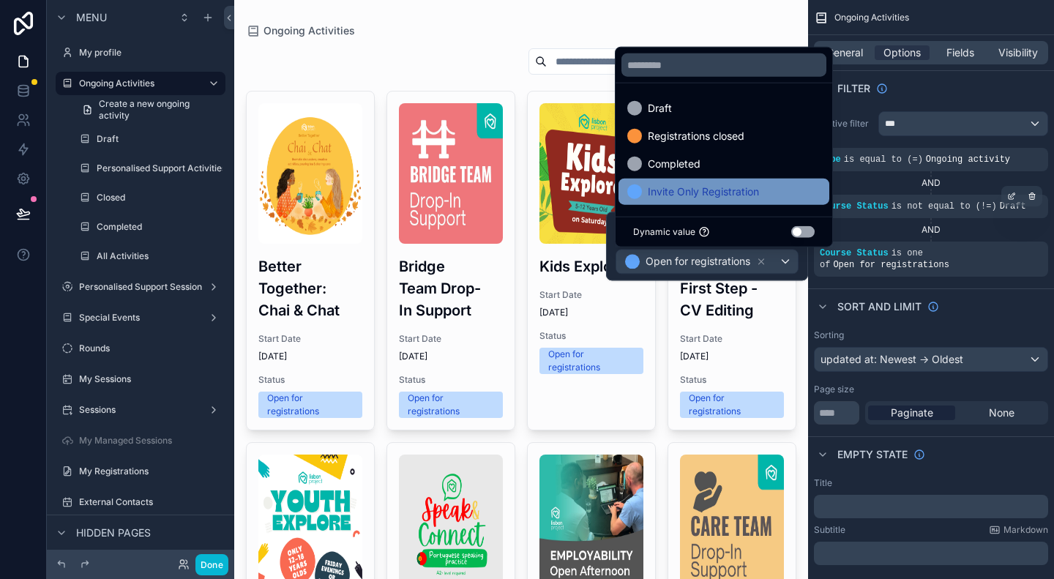
click at [741, 195] on span "Invite Only Registration" at bounding box center [703, 192] width 111 height 18
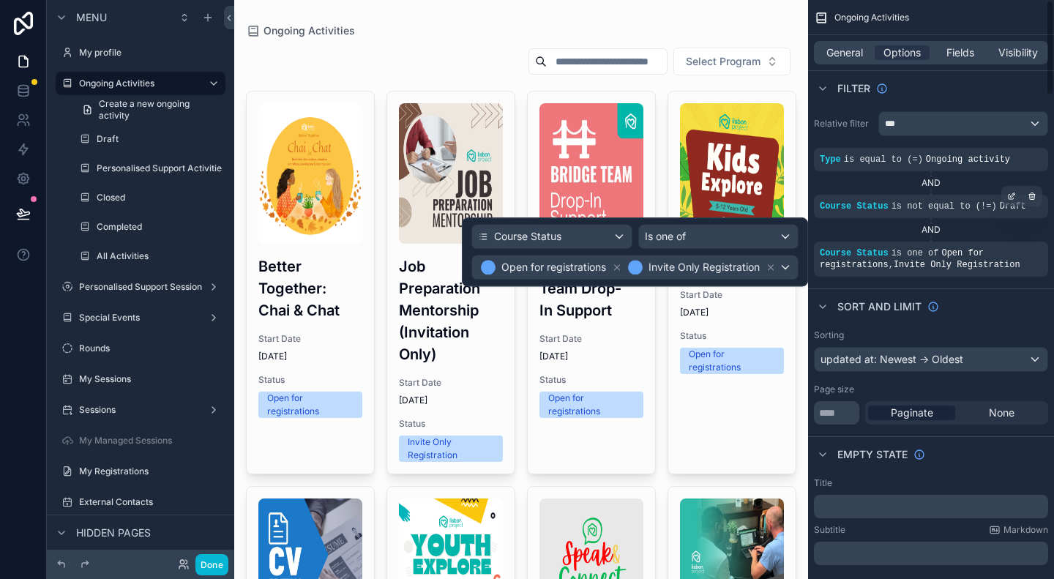
click at [993, 320] on div "Sort And Limit" at bounding box center [931, 305] width 246 height 35
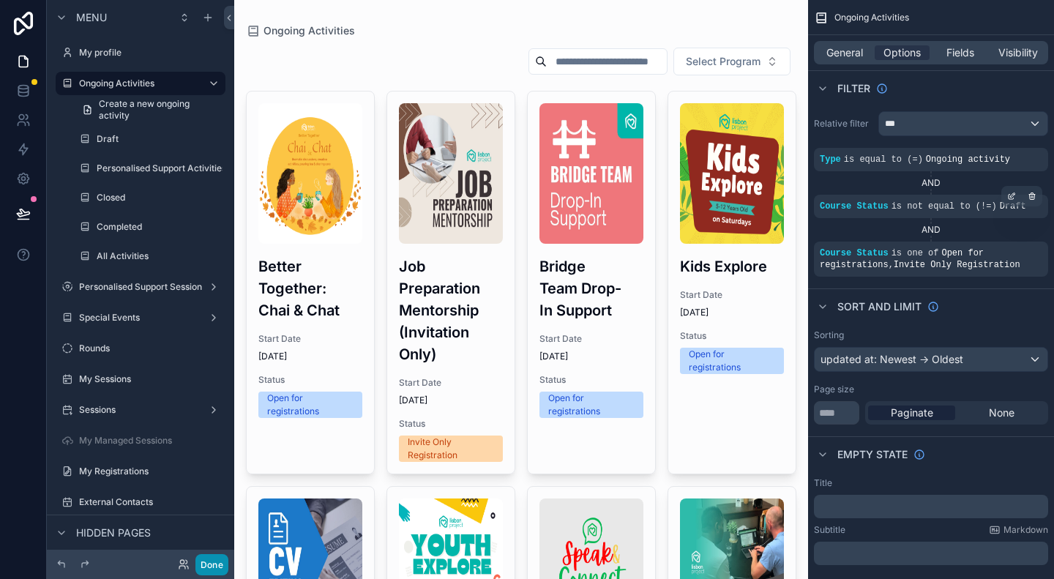
click at [217, 570] on button "Done" at bounding box center [211, 564] width 33 height 21
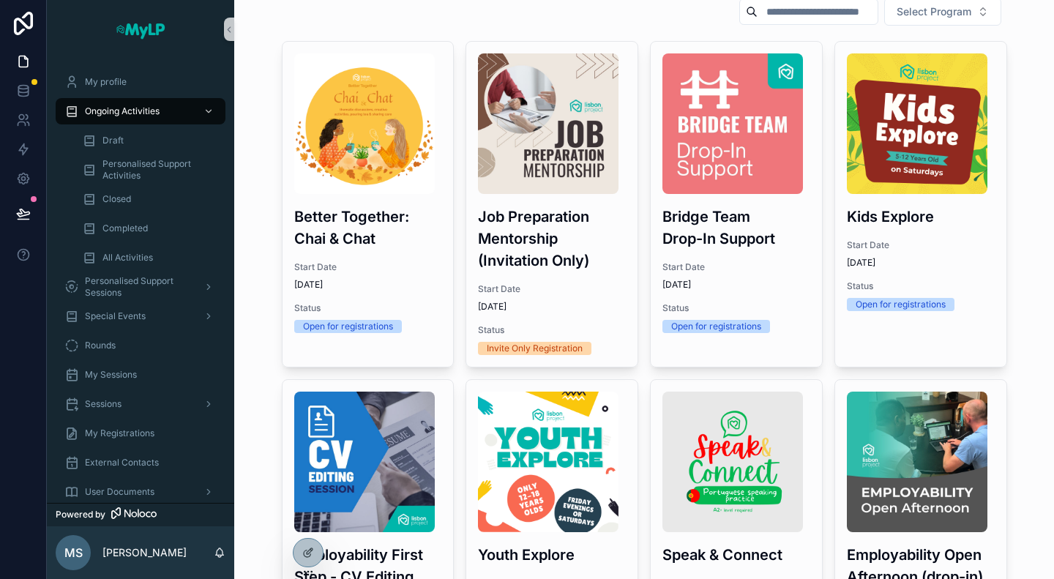
scroll to position [269, 0]
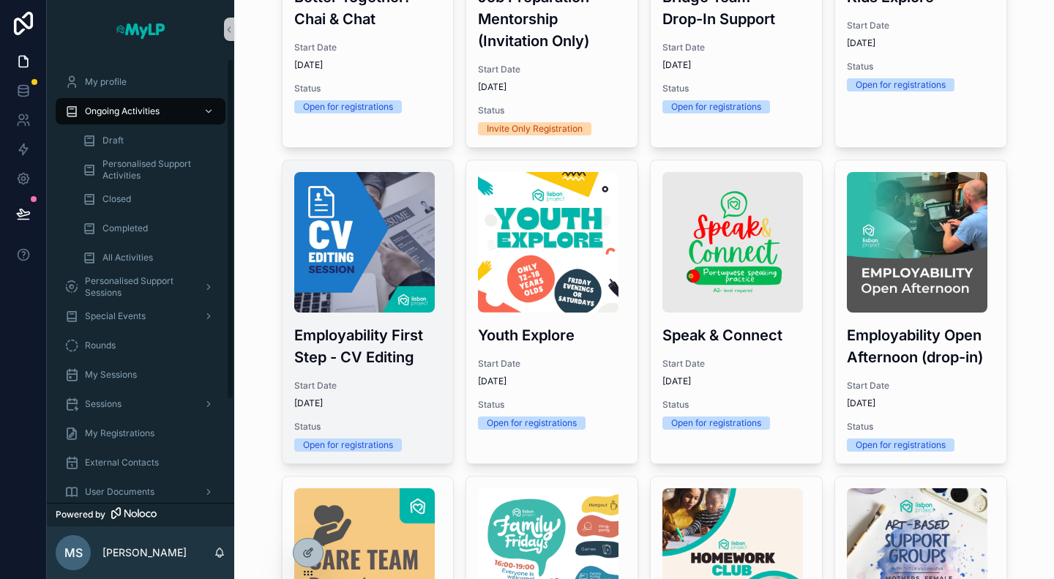
click at [373, 369] on div "Employability First Step - CV Editing Start Date [DATE] Status Open for registr…" at bounding box center [368, 311] width 171 height 303
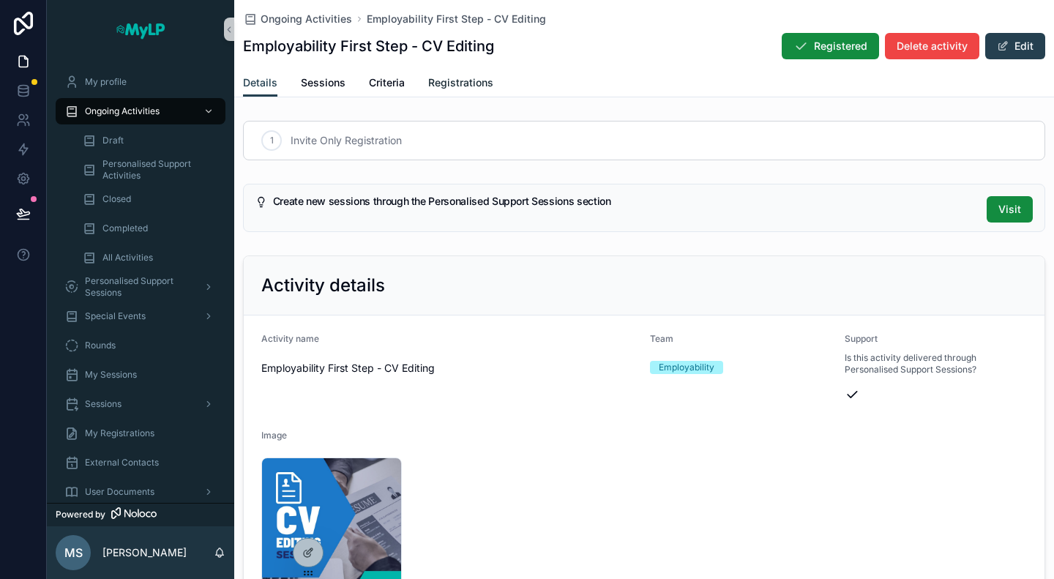
click at [455, 83] on span "Registrations" at bounding box center [460, 82] width 65 height 15
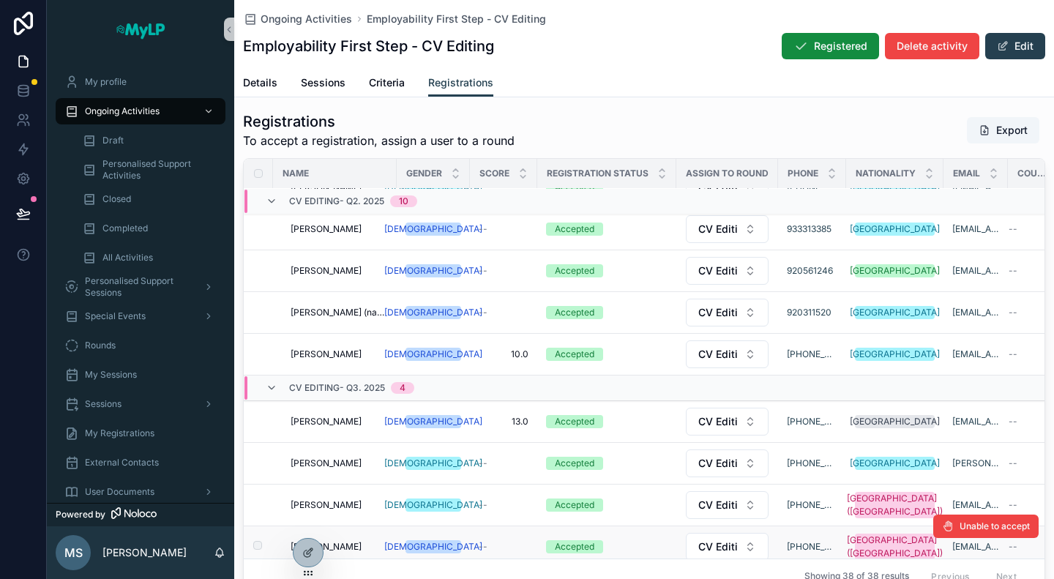
scroll to position [496, 0]
